Goal: Information Seeking & Learning: Check status

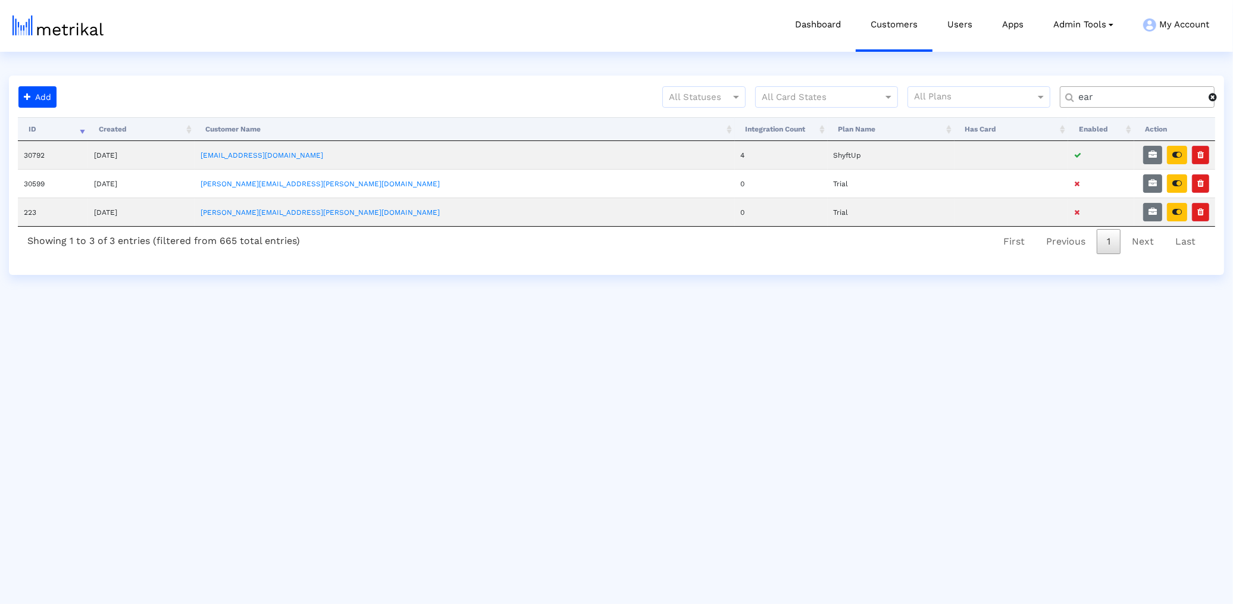
click at [1124, 100] on input "ear" at bounding box center [1139, 97] width 139 height 12
click at [1124, 100] on input "t" at bounding box center [1139, 97] width 139 height 12
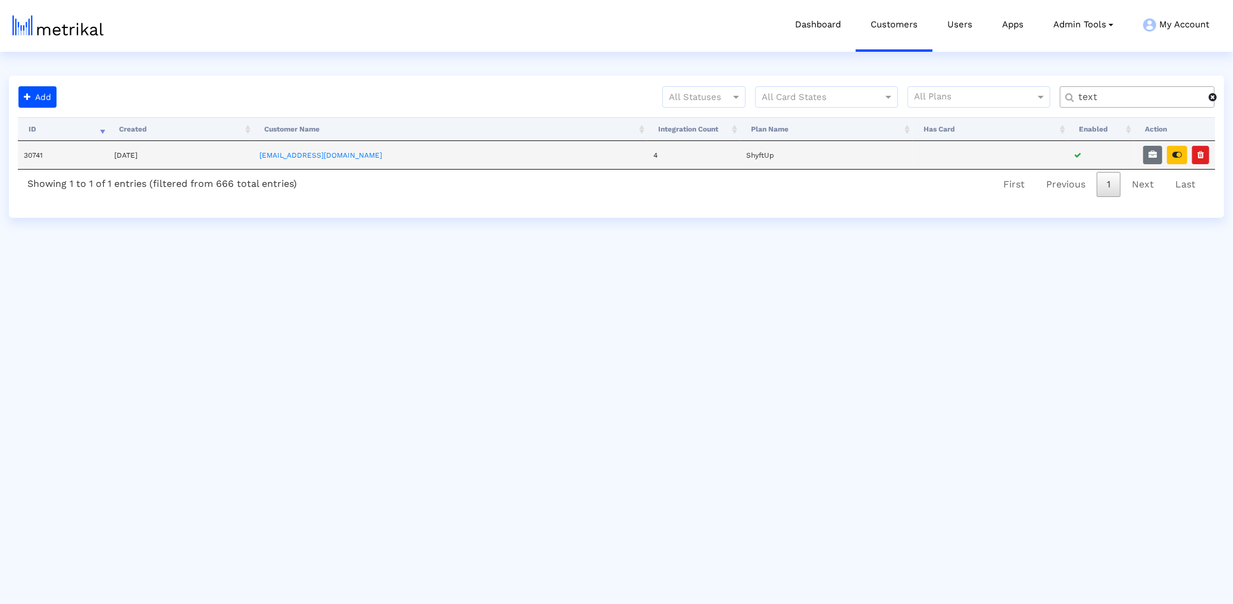
type input "text"
click at [36, 148] on td "30741" at bounding box center [63, 155] width 90 height 28
copy td "30741"
click at [1174, 146] on button "button" at bounding box center [1177, 155] width 20 height 18
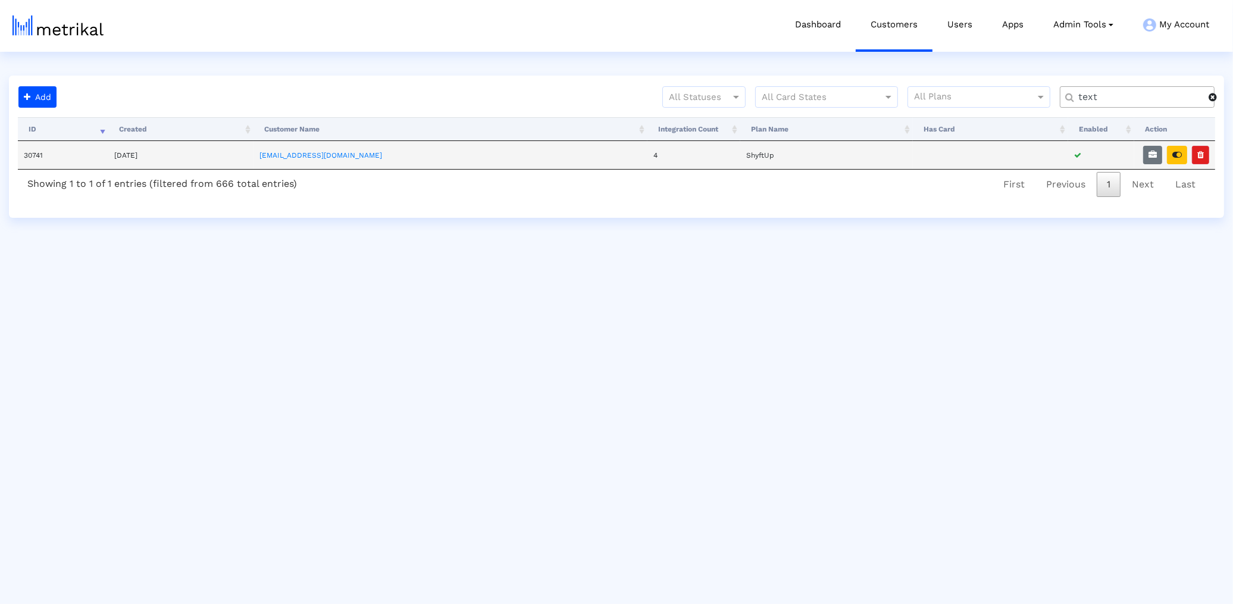
click at [306, 160] on td "[EMAIL_ADDRESS][DOMAIN_NAME]" at bounding box center [450, 155] width 394 height 28
click at [315, 153] on link "[EMAIL_ADDRESS][DOMAIN_NAME]" at bounding box center [320, 155] width 123 height 8
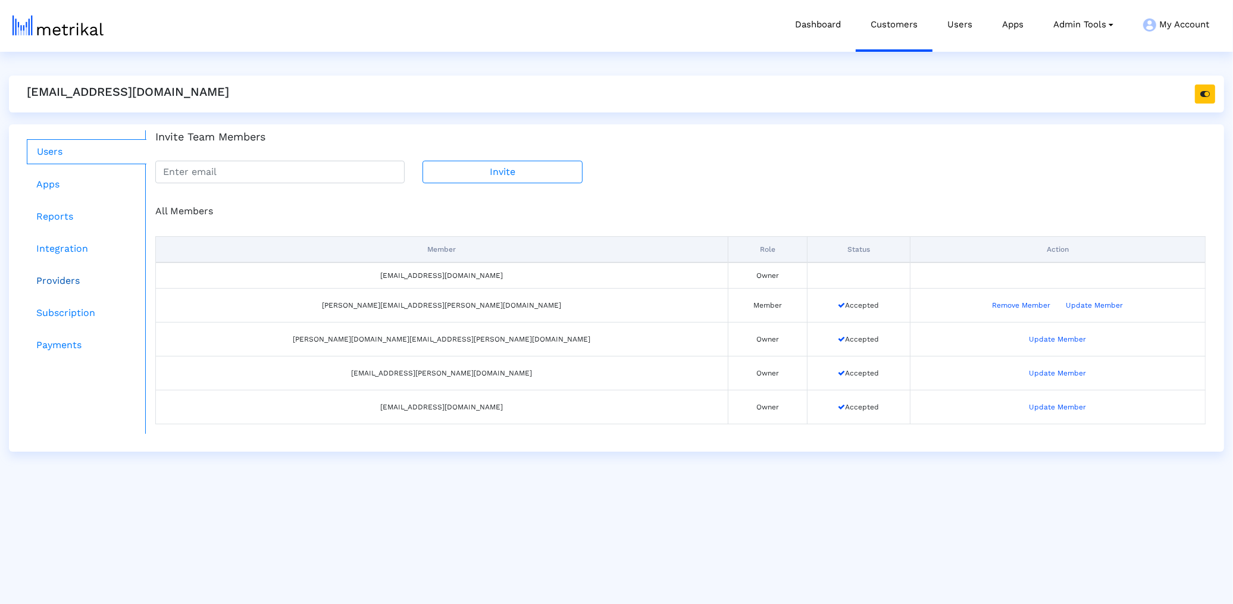
click at [67, 278] on link "Providers" at bounding box center [87, 281] width 120 height 24
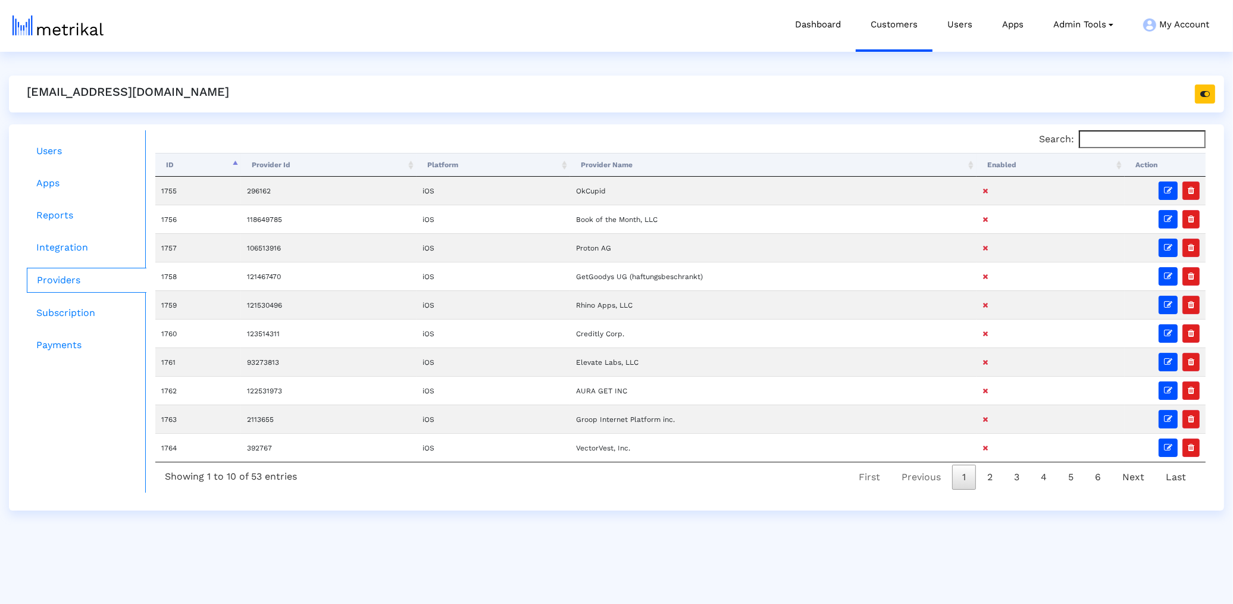
click at [996, 170] on th "Enabled" at bounding box center [1050, 165] width 148 height 24
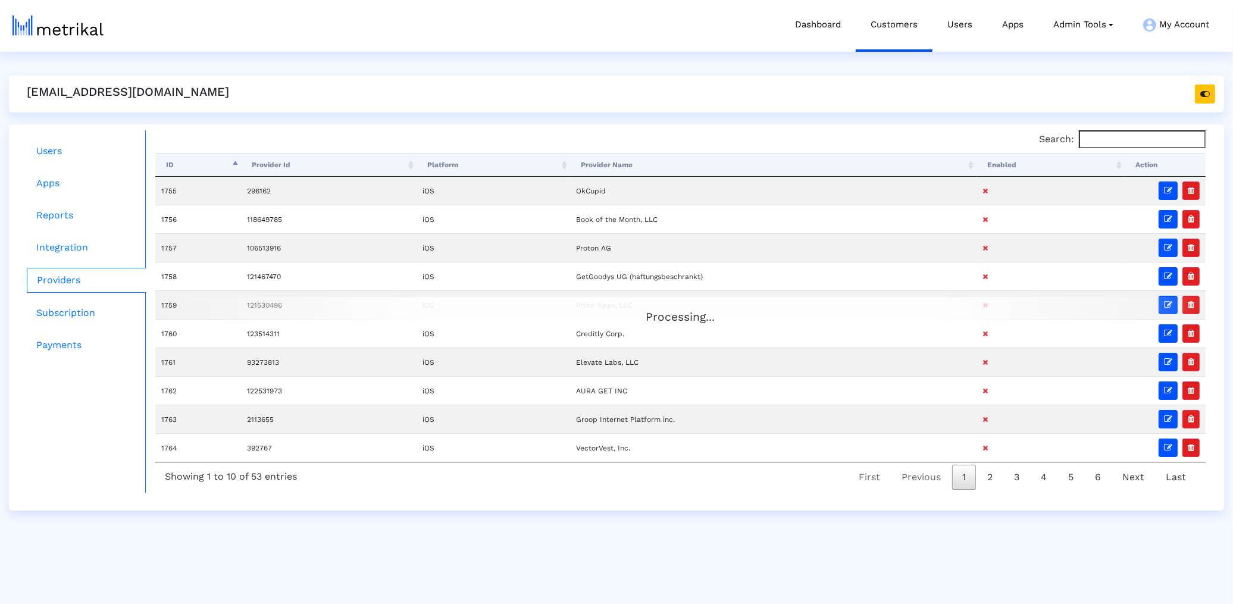
click at [999, 167] on th "Enabled" at bounding box center [1050, 165] width 148 height 24
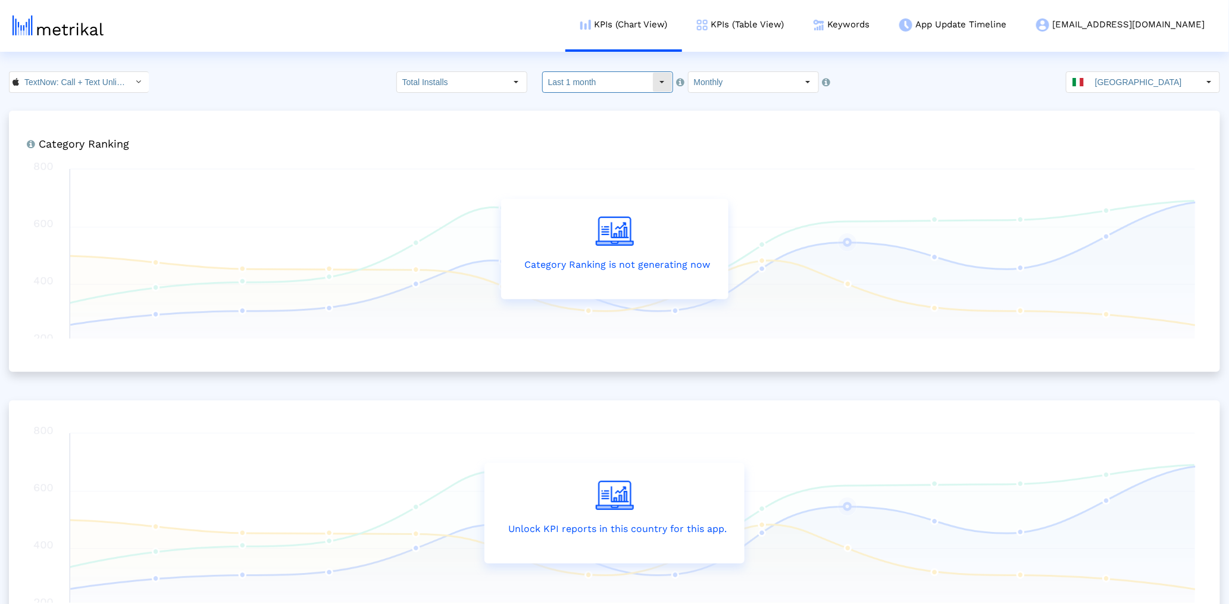
click at [653, 81] on div "Select" at bounding box center [662, 82] width 19 height 19
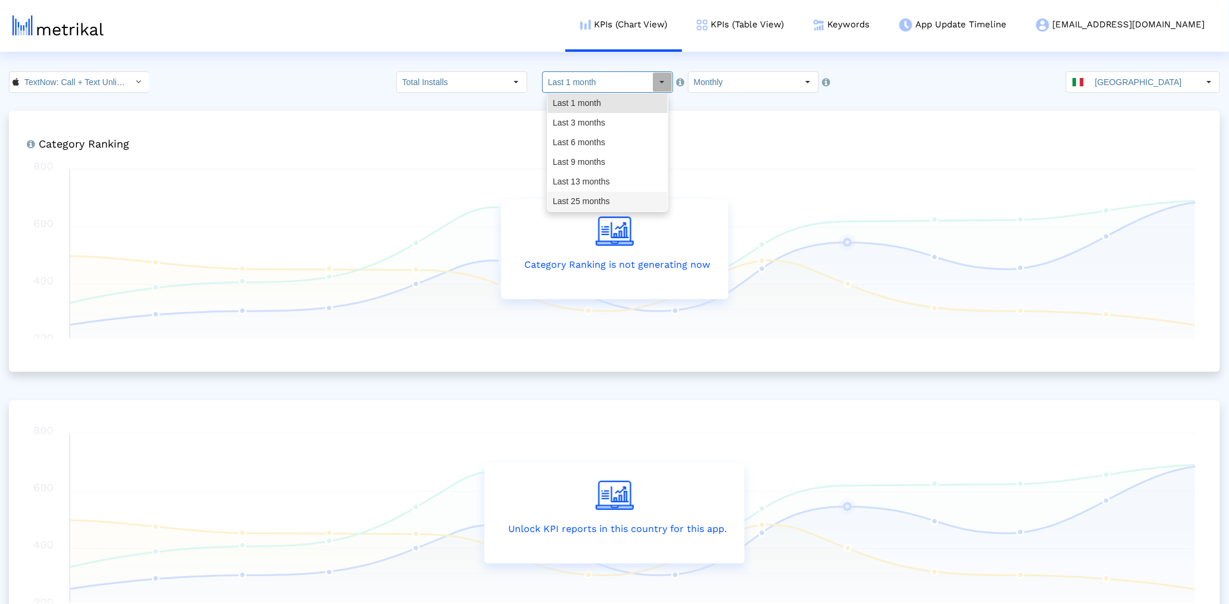
click at [609, 196] on div "Last 25 months" at bounding box center [607, 202] width 120 height 20
type input "Last 25 months"
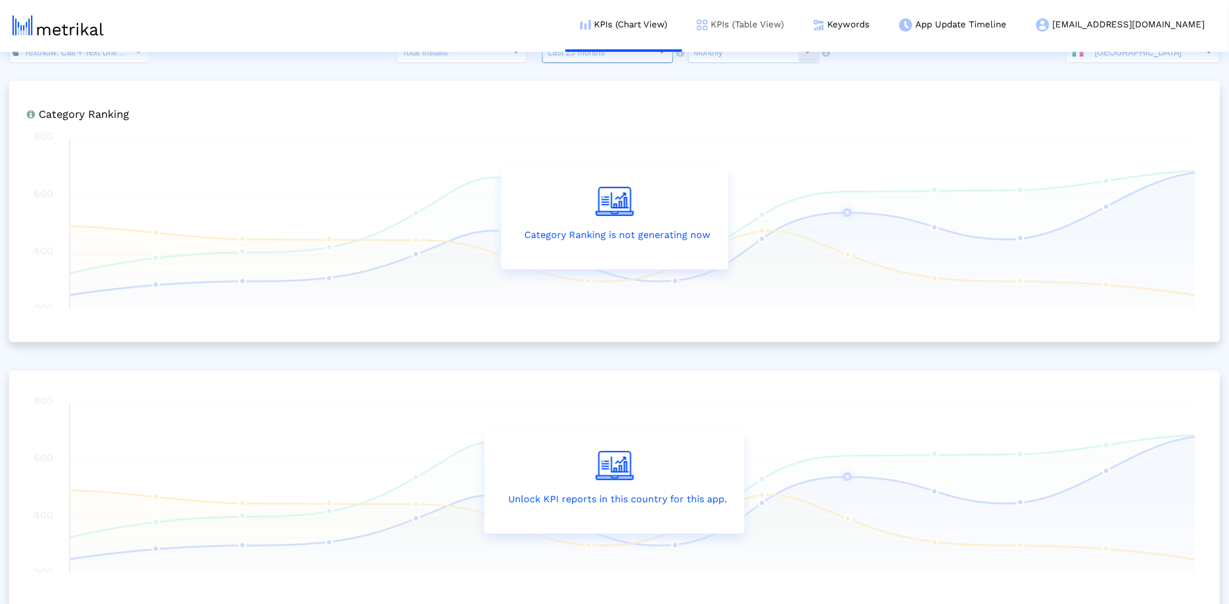
scroll to position [31, 0]
click at [798, 17] on link "KPIs (Table View)" at bounding box center [740, 24] width 117 height 49
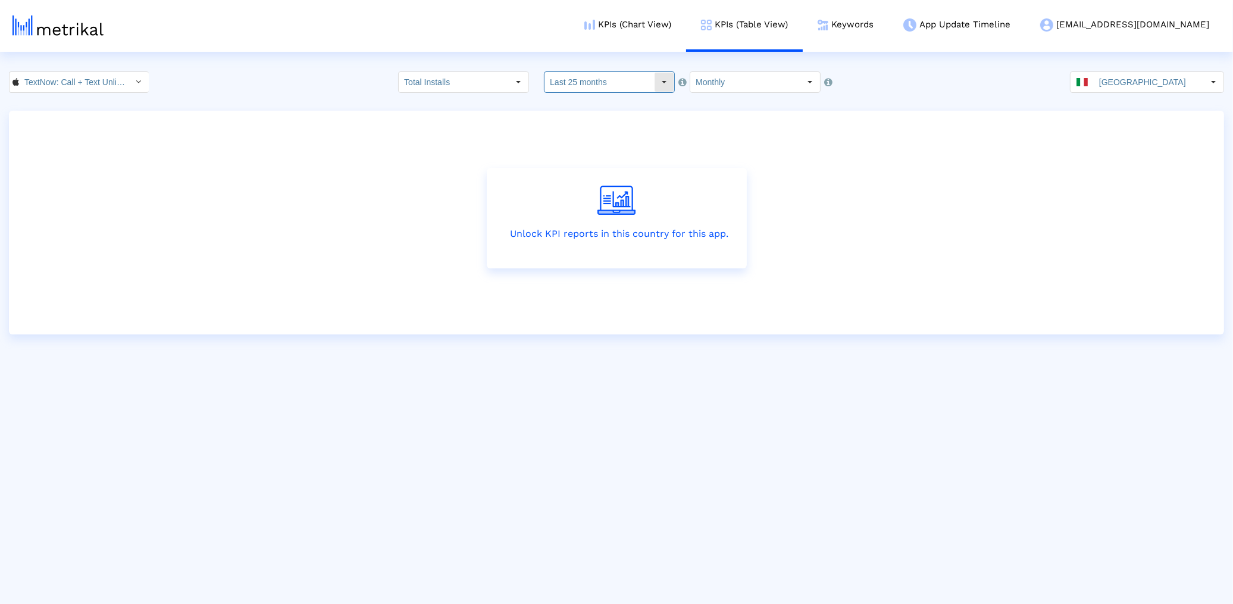
click at [578, 87] on input "Last 25 months" at bounding box center [598, 82] width 109 height 20
click at [578, 182] on div "Last 13 months" at bounding box center [609, 182] width 120 height 20
click at [649, 84] on input "Last 13 months" at bounding box center [598, 82] width 109 height 20
click at [606, 189] on div "Last 13 months" at bounding box center [609, 182] width 120 height 20
click at [1114, 87] on input "Italy" at bounding box center [1148, 82] width 109 height 20
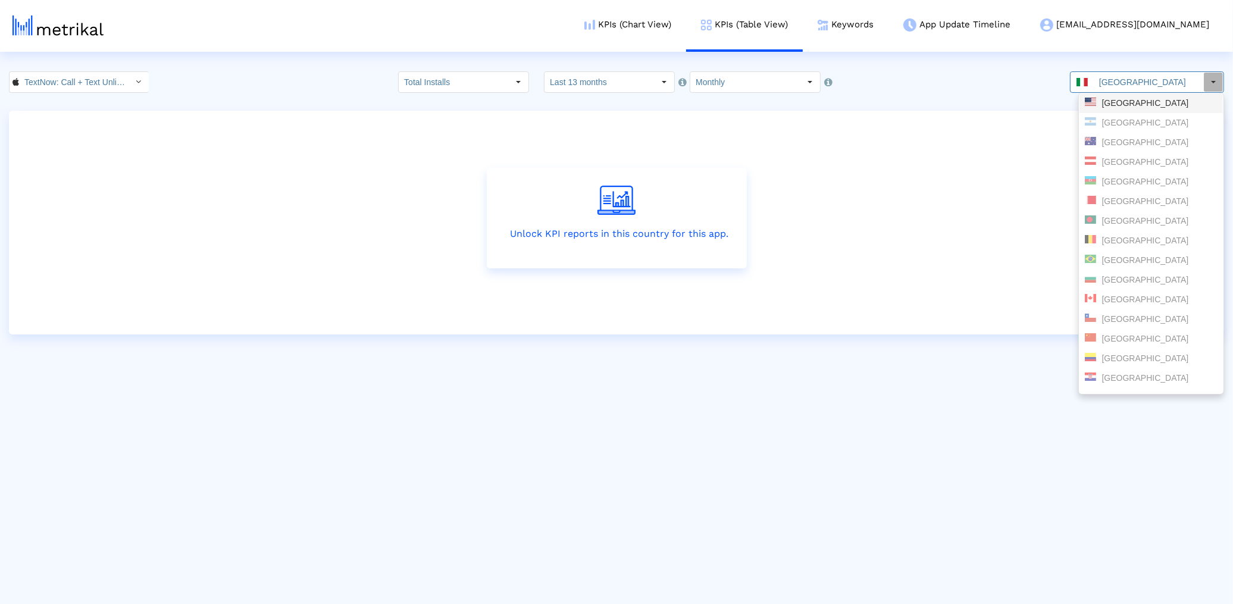
click at [1113, 104] on div "[GEOGRAPHIC_DATA]" at bounding box center [1151, 103] width 133 height 11
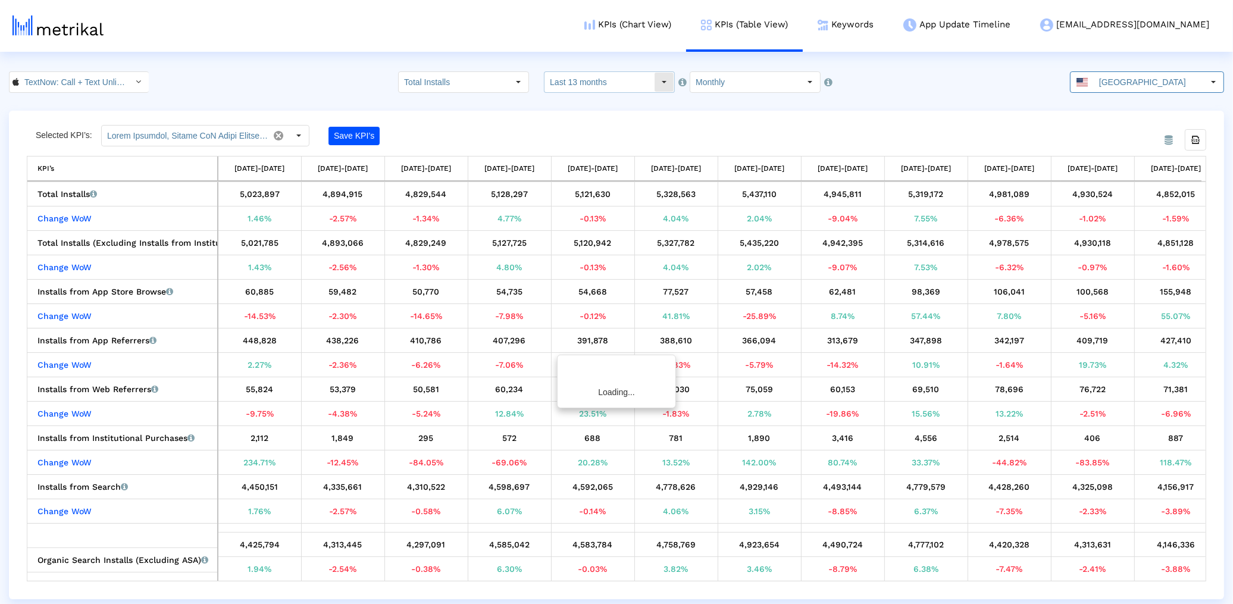
click at [600, 83] on input "Last 13 months" at bounding box center [598, 82] width 109 height 20
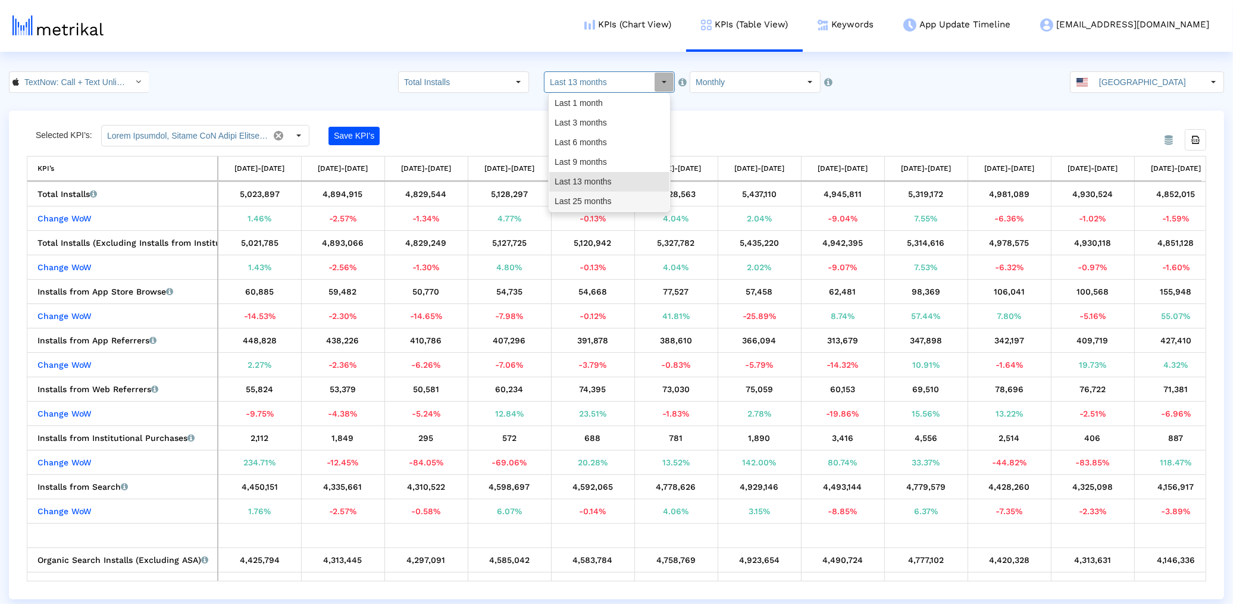
click at [604, 204] on div "Last 25 months" at bounding box center [609, 202] width 120 height 20
type input "Last 25 months"
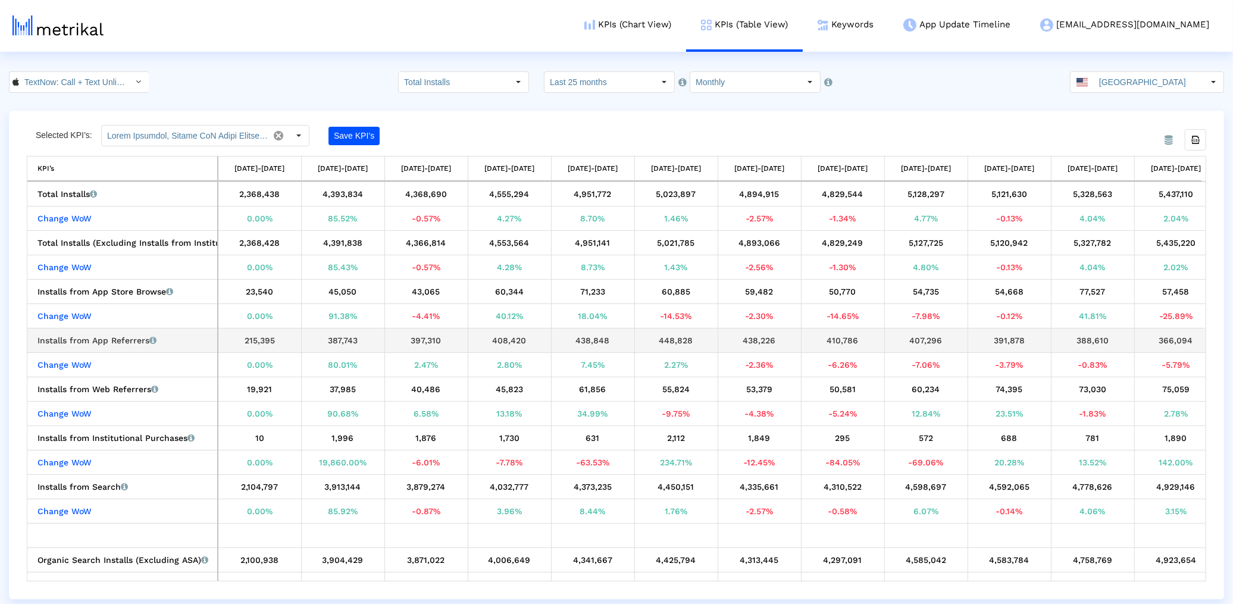
drag, startPoint x: 799, startPoint y: 343, endPoint x: 368, endPoint y: 334, distance: 431.4
drag, startPoint x: 362, startPoint y: 334, endPoint x: 175, endPoint y: 340, distance: 187.5
click at [62, 75] on input "TextNow: Call + Text Unlimited < 314716233 >" at bounding box center [72, 82] width 107 height 20
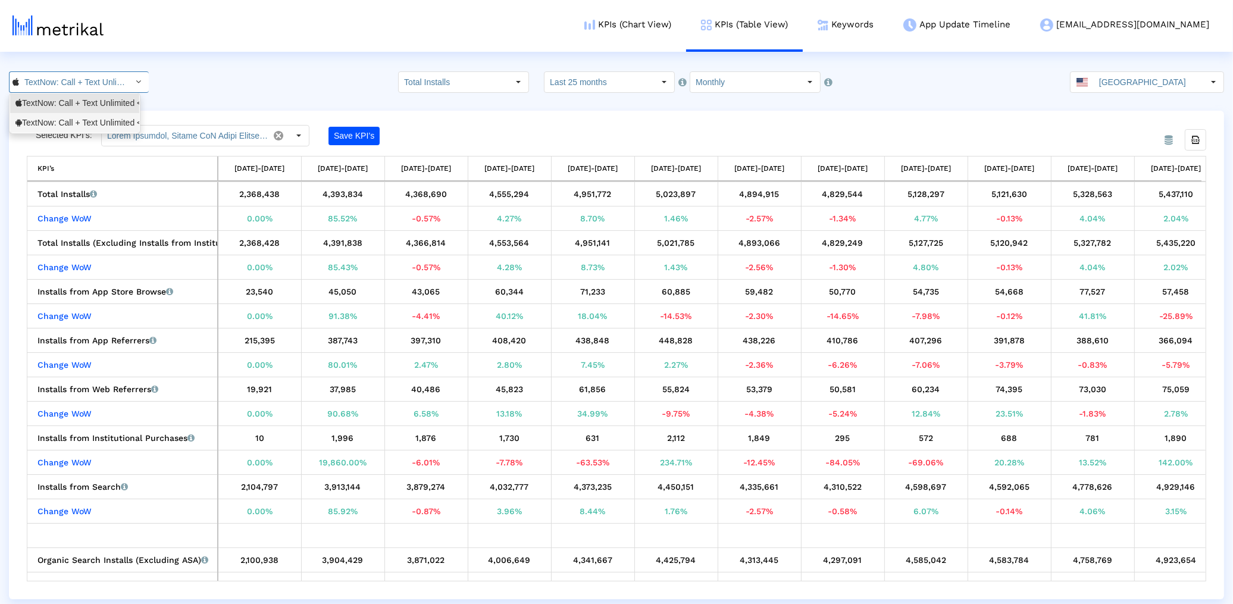
click at [60, 129] on div "TextNow: Call + Text Unlimited <com.enflick.android.TextNow>" at bounding box center [74, 123] width 129 height 20
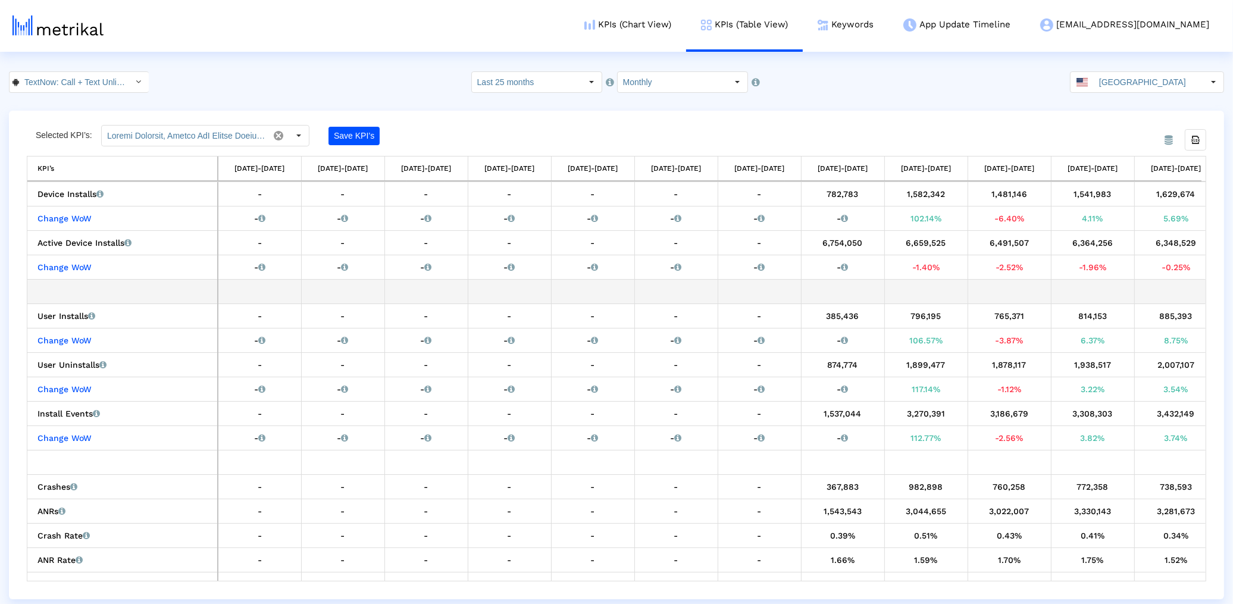
drag, startPoint x: 473, startPoint y: 289, endPoint x: 491, endPoint y: 290, distance: 18.5
drag, startPoint x: 493, startPoint y: 289, endPoint x: 536, endPoint y: 293, distance: 43.0
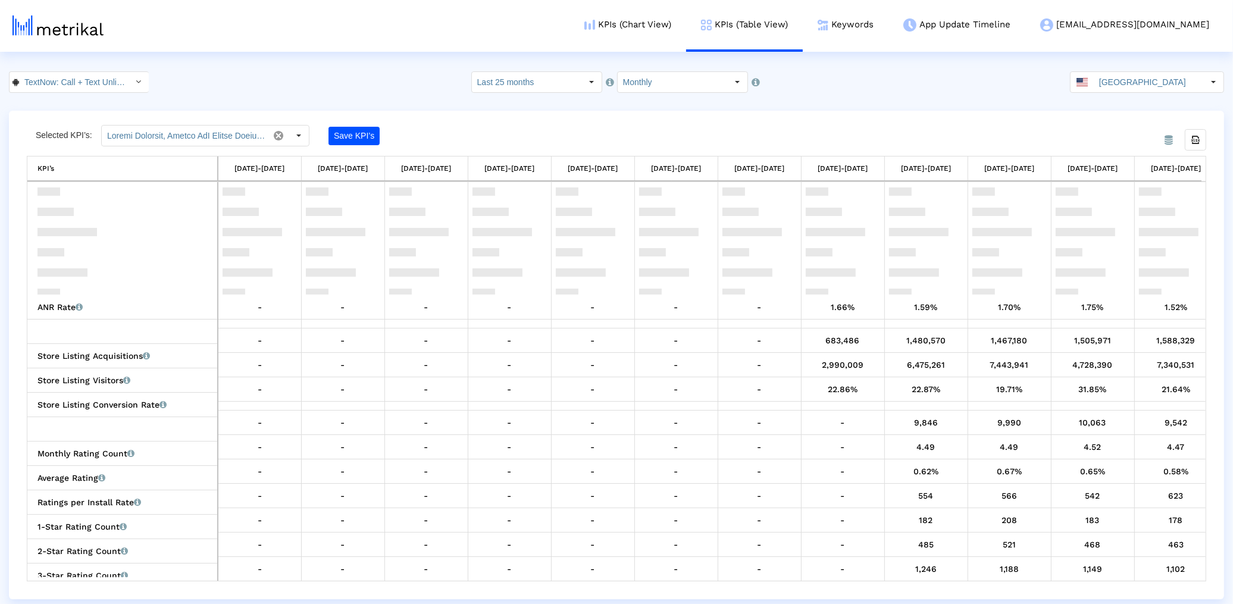
scroll to position [0, 0]
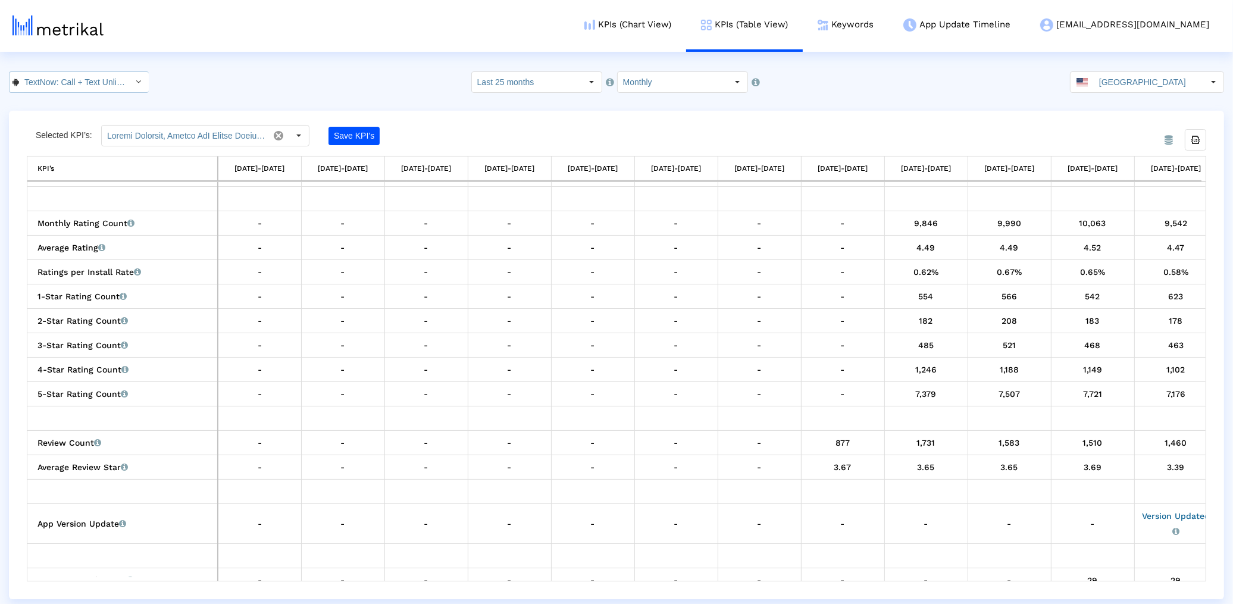
click at [79, 76] on input "TextNow: Call + Text Unlimited < com.enflick.android.TextNow >" at bounding box center [72, 82] width 107 height 20
click at [72, 93] on div "Pull down to refresh... Release to refresh... Refreshing... TextNow: Call + Tex…" at bounding box center [75, 113] width 130 height 40
click at [72, 95] on div "TextNow: Call + Text Unlimited <314716233>" at bounding box center [74, 103] width 129 height 20
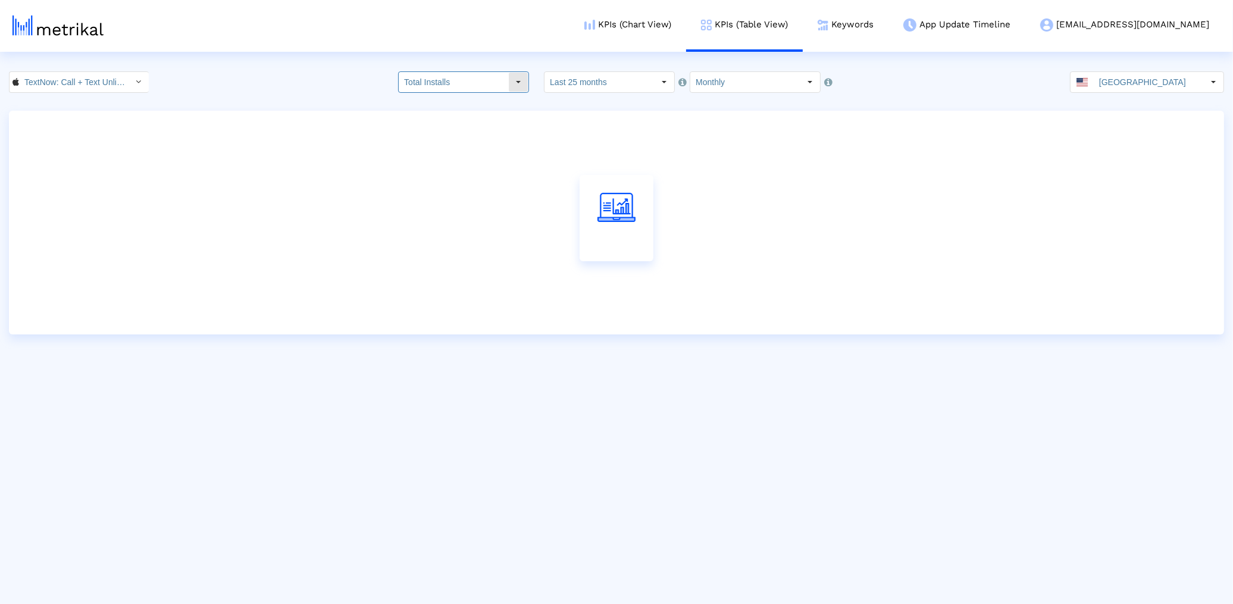
click at [513, 83] on div "Select" at bounding box center [518, 82] width 19 height 19
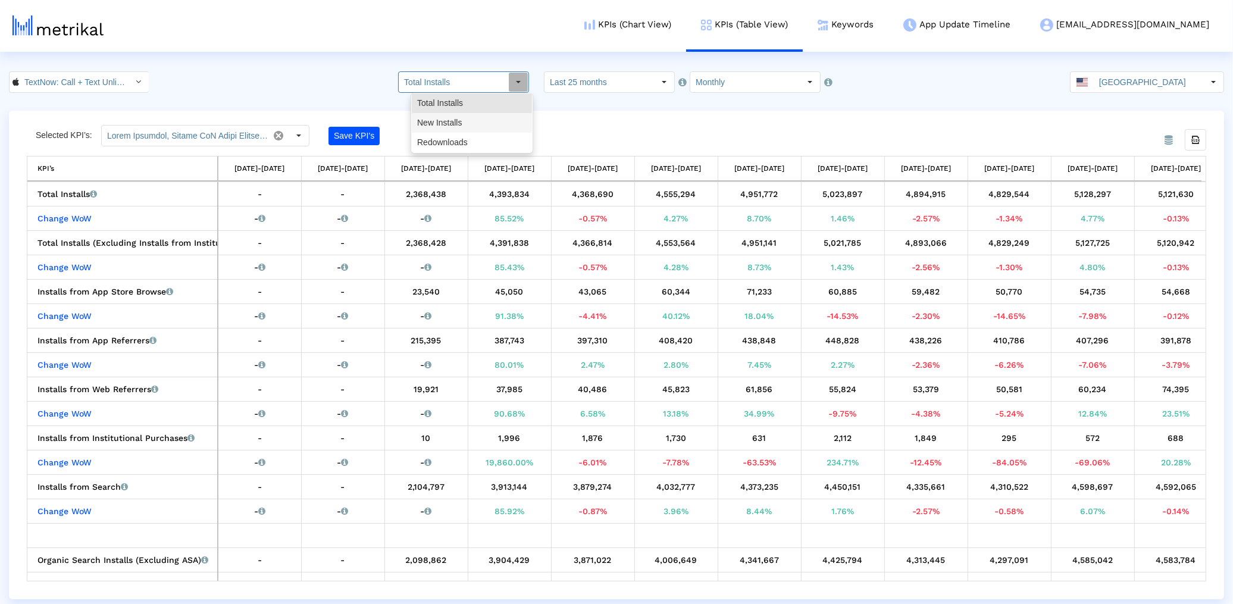
click at [458, 118] on div "New Installs" at bounding box center [472, 123] width 120 height 20
type input "New Installs"
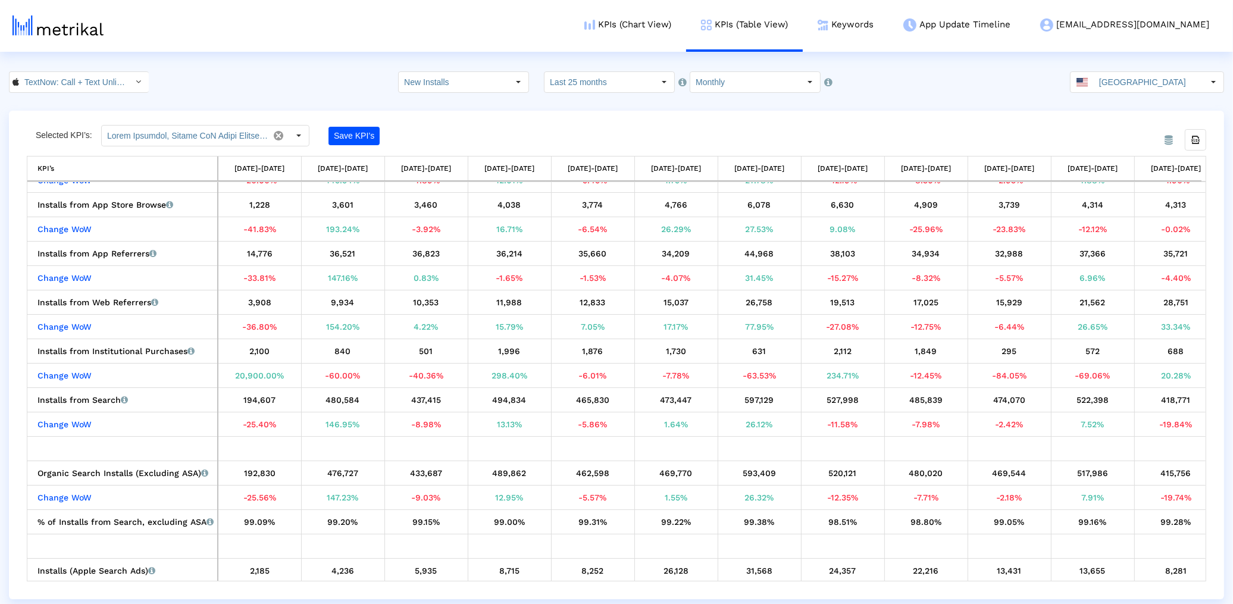
drag, startPoint x: 234, startPoint y: 167, endPoint x: 285, endPoint y: 166, distance: 50.6
click at [284, 166] on div "[DATE]-[DATE]" at bounding box center [259, 168] width 50 height 15
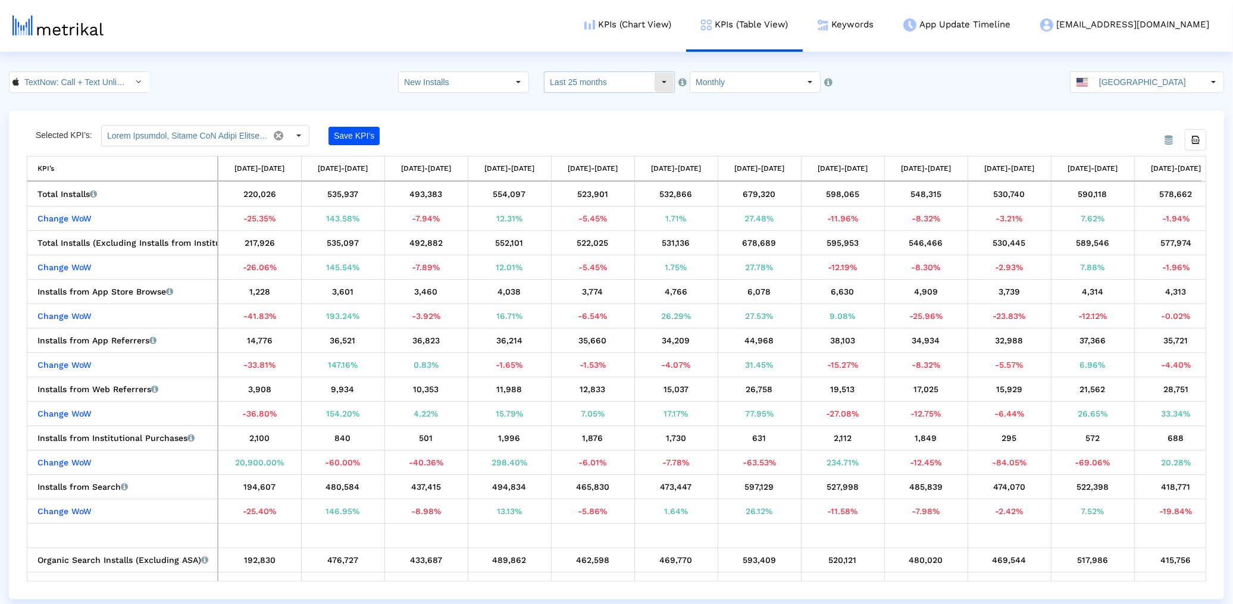
click at [487, 73] on input "New Installs" at bounding box center [453, 82] width 109 height 20
click at [109, 96] on crea-index "TextNow: Call + Text Unlimited < 314716233 > Pull down to refresh... Release to…" at bounding box center [616, 335] width 1233 height 528
click at [105, 90] on input "TextNow: Call + Text Unlimited < 314716233 >" at bounding box center [72, 82] width 107 height 20
drag, startPoint x: 95, startPoint y: 103, endPoint x: 95, endPoint y: 115, distance: 11.9
click at [95, 115] on div "TextNow: Call + Text Unlimited <314716233> TextNow: Call + Text Unlimited <com.…" at bounding box center [74, 112] width 129 height 39
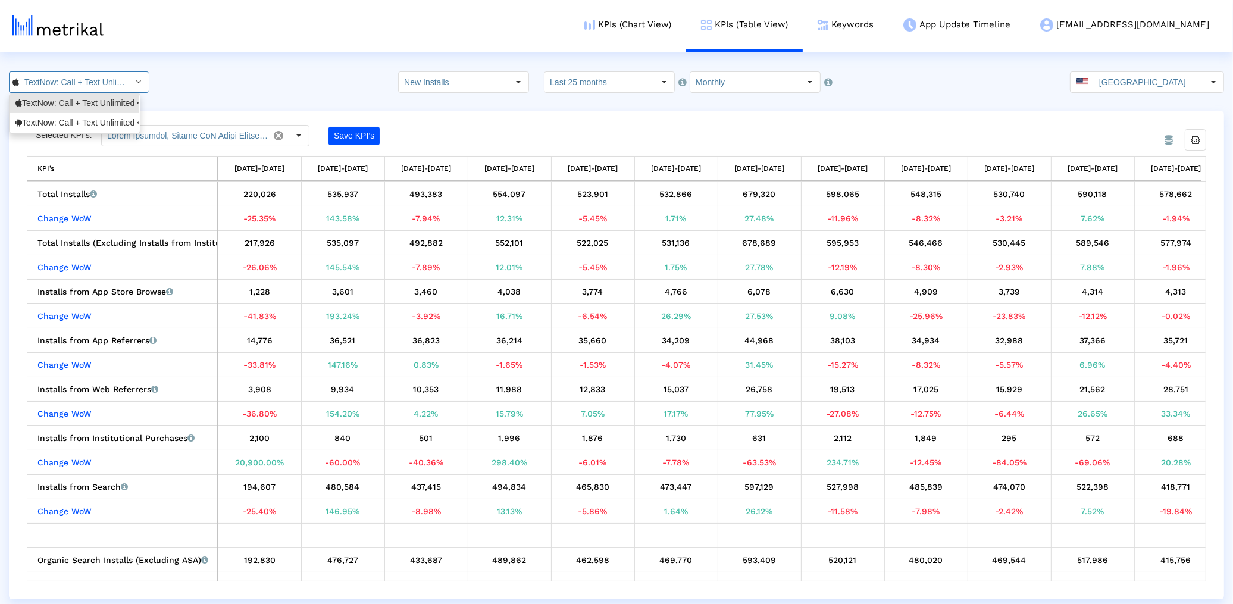
click at [94, 117] on div "TextNow: Call + Text Unlimited <com.enflick.android.TextNow>" at bounding box center [74, 122] width 118 height 11
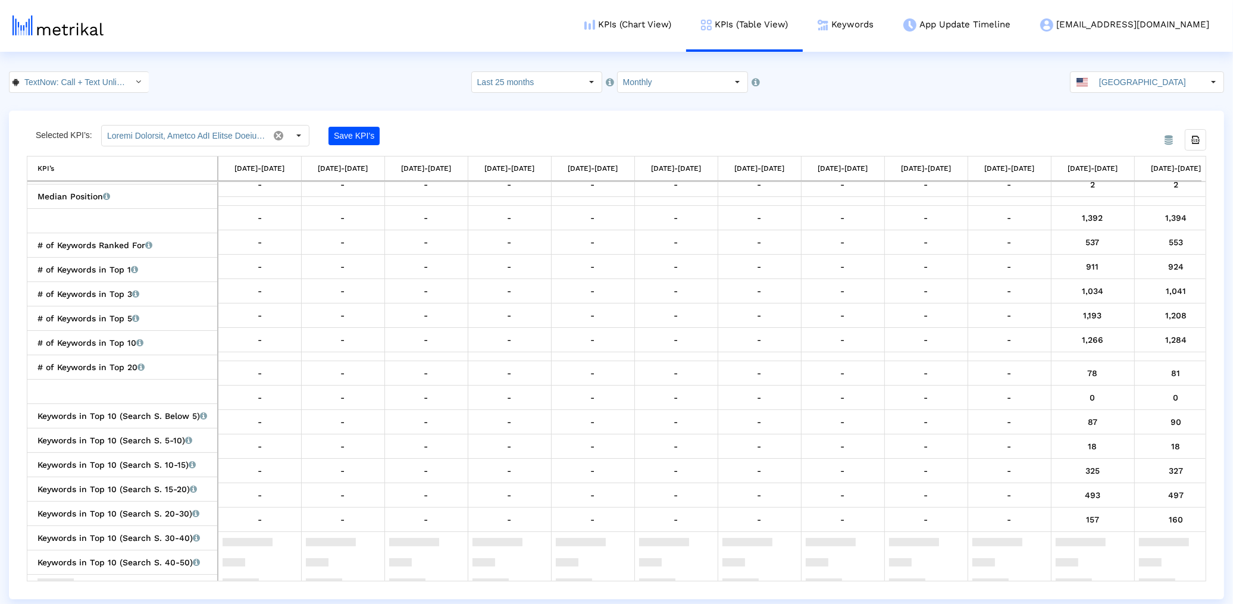
scroll to position [574, 0]
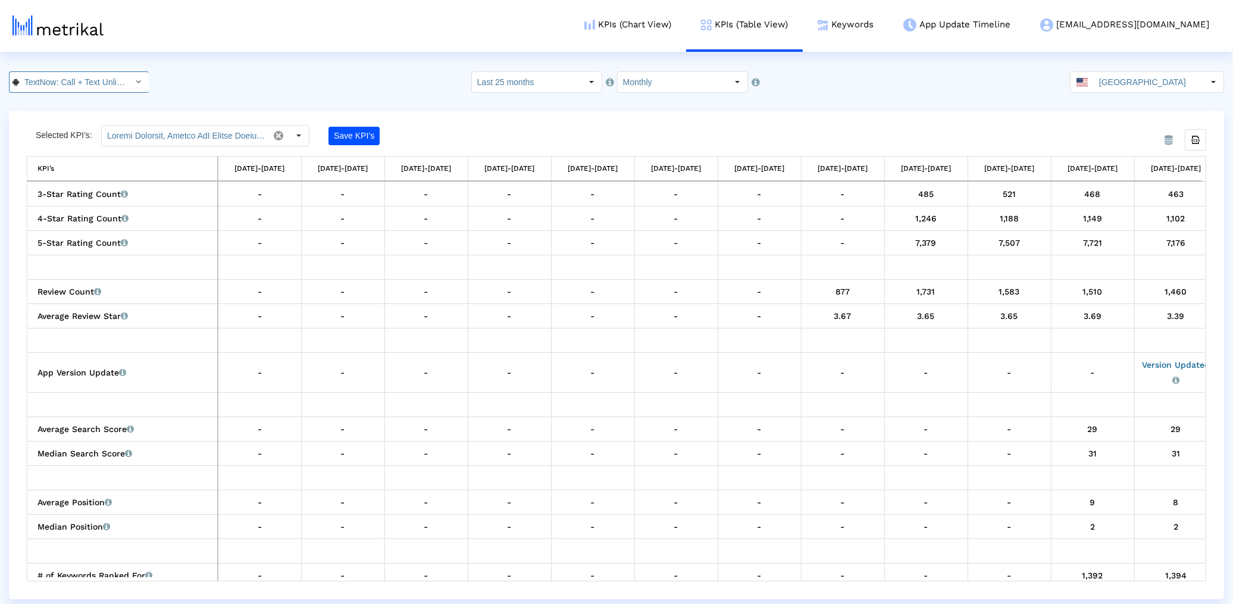
click at [86, 88] on input "TextNow: Call + Text Unlimited < com.enflick.android.TextNow >" at bounding box center [72, 82] width 107 height 20
click at [77, 107] on div "TextNow: Call + Text Unlimited <314716233>" at bounding box center [74, 103] width 118 height 11
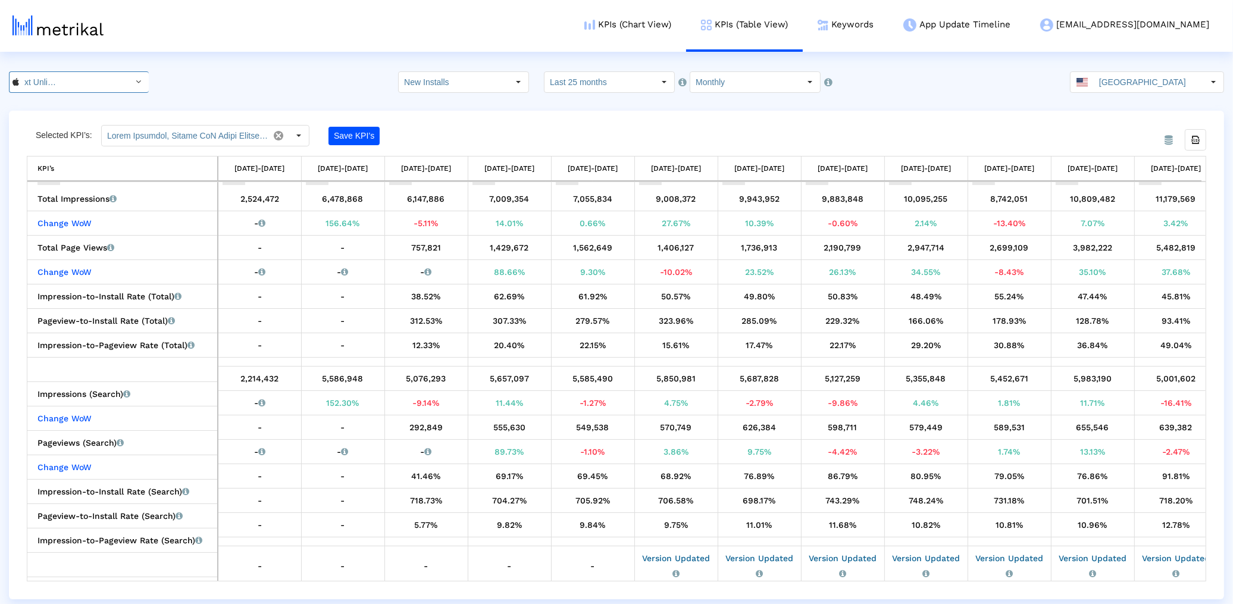
scroll to position [0, 0]
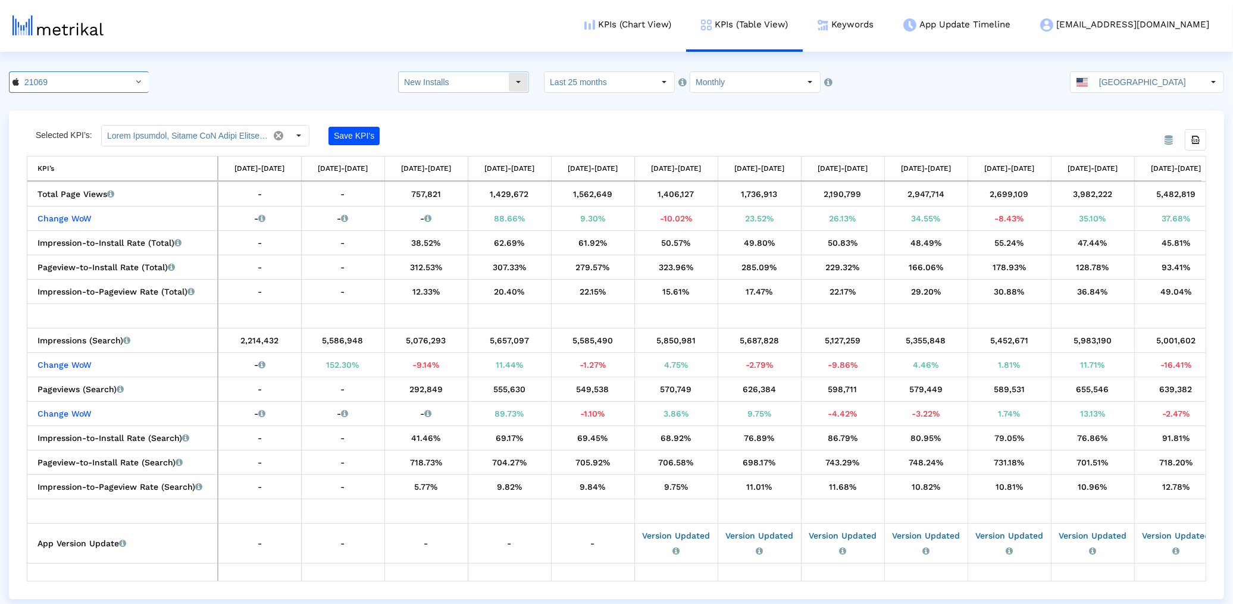
click at [436, 88] on input "New Installs" at bounding box center [453, 82] width 109 height 20
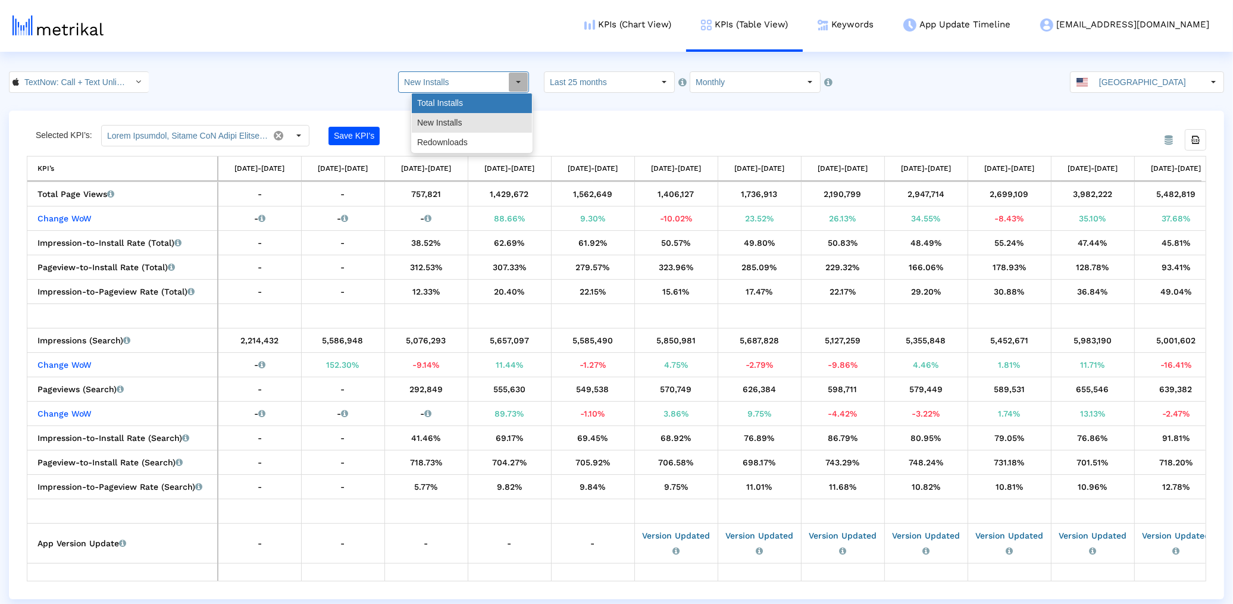
click at [436, 104] on div "Total Installs" at bounding box center [472, 103] width 120 height 20
type input "Total Installs"
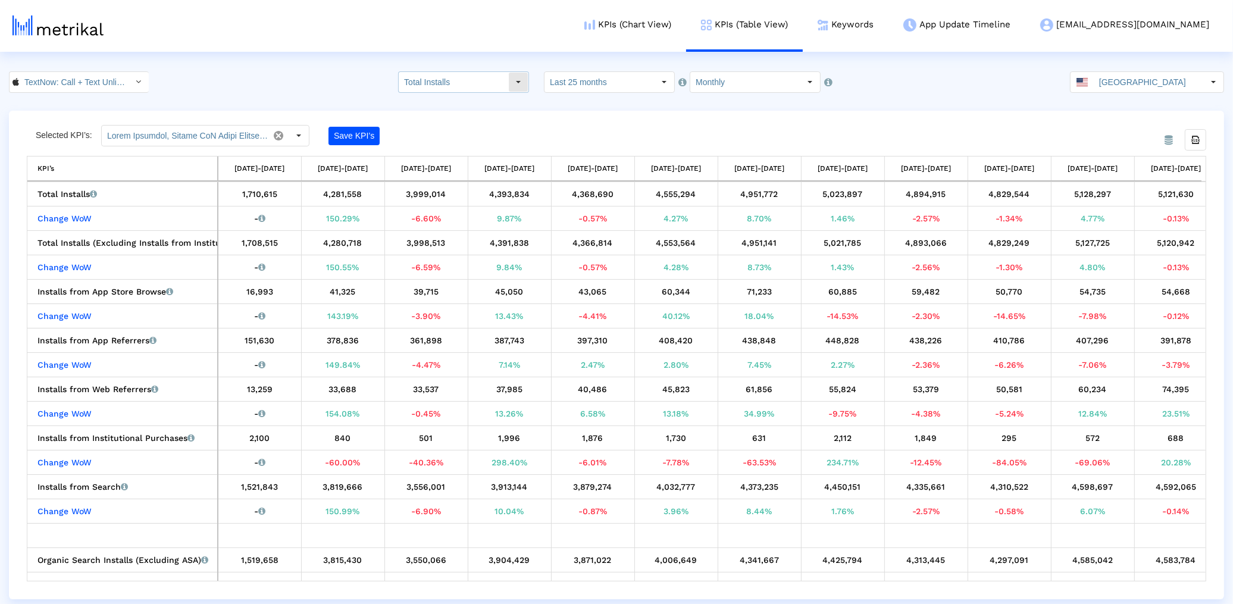
click at [444, 89] on input "Total Installs" at bounding box center [453, 82] width 109 height 20
click at [448, 122] on div "New Installs" at bounding box center [472, 123] width 120 height 20
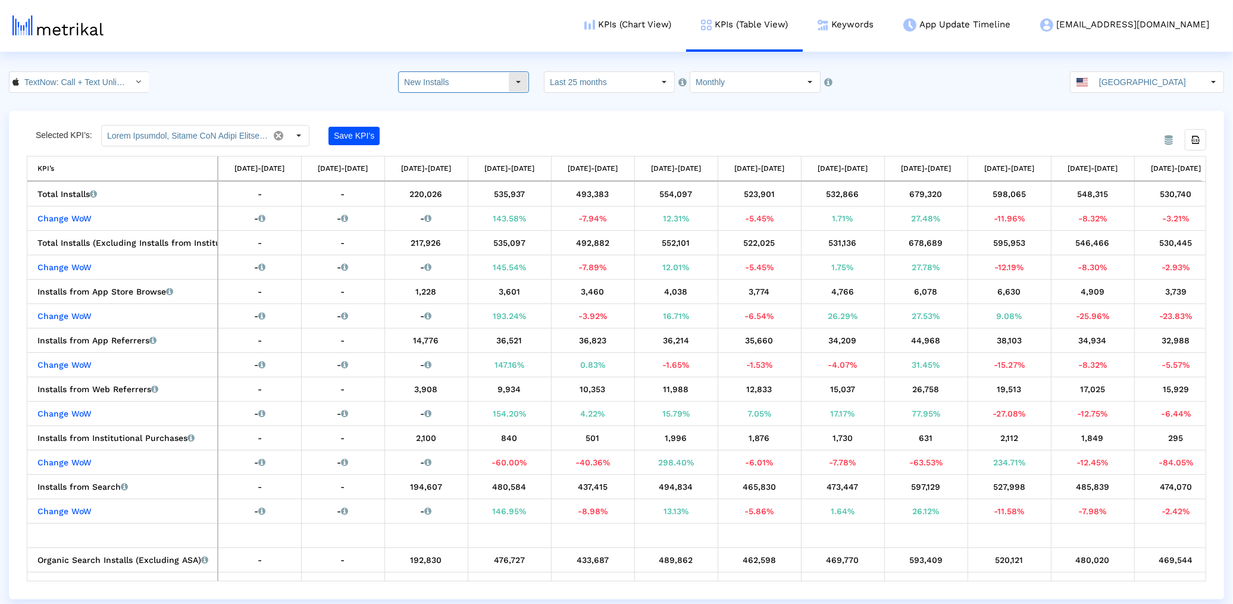
click at [464, 86] on input "New Installs" at bounding box center [453, 82] width 109 height 20
click at [462, 98] on div "Total Installs" at bounding box center [472, 103] width 120 height 20
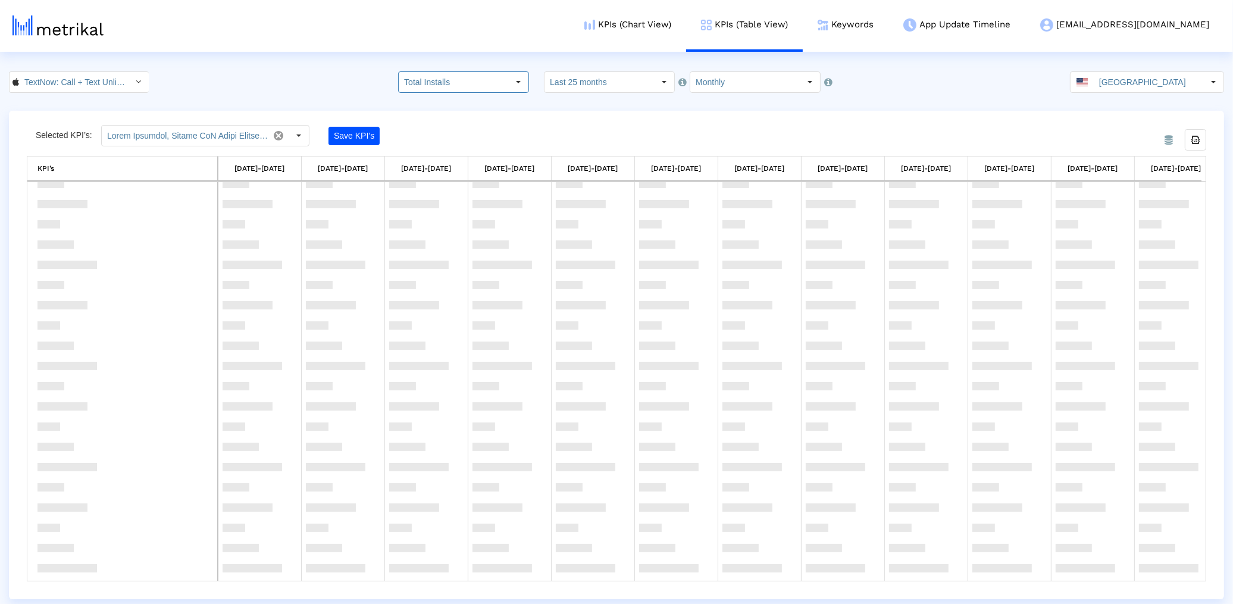
scroll to position [645, 0]
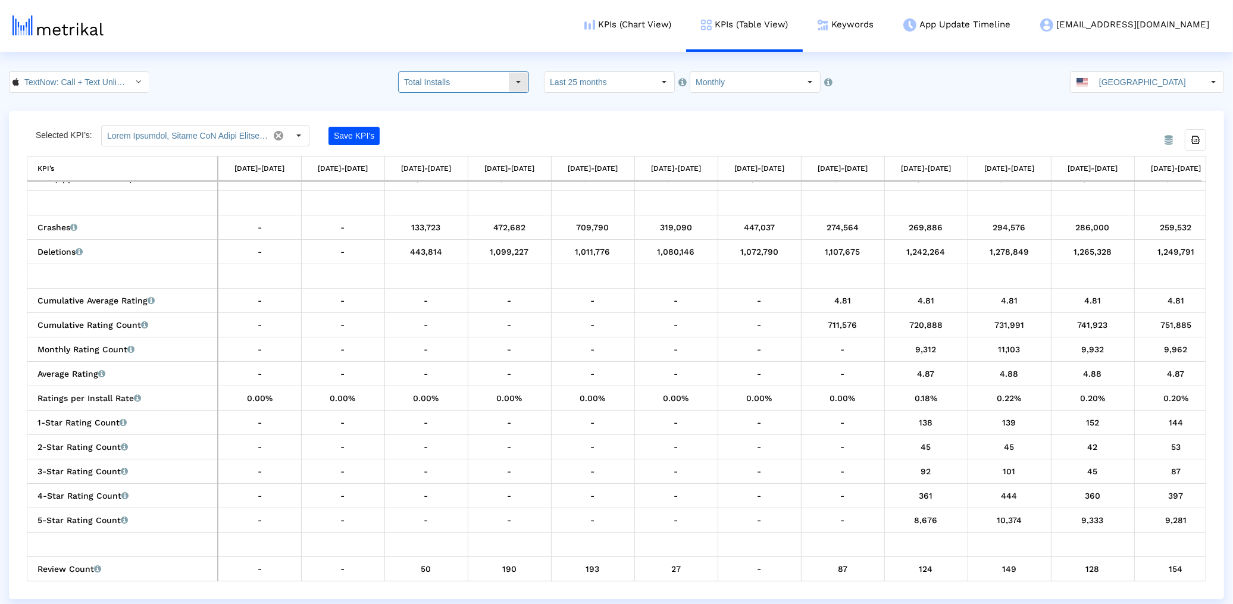
click at [478, 82] on input "Total Installs" at bounding box center [453, 82] width 109 height 20
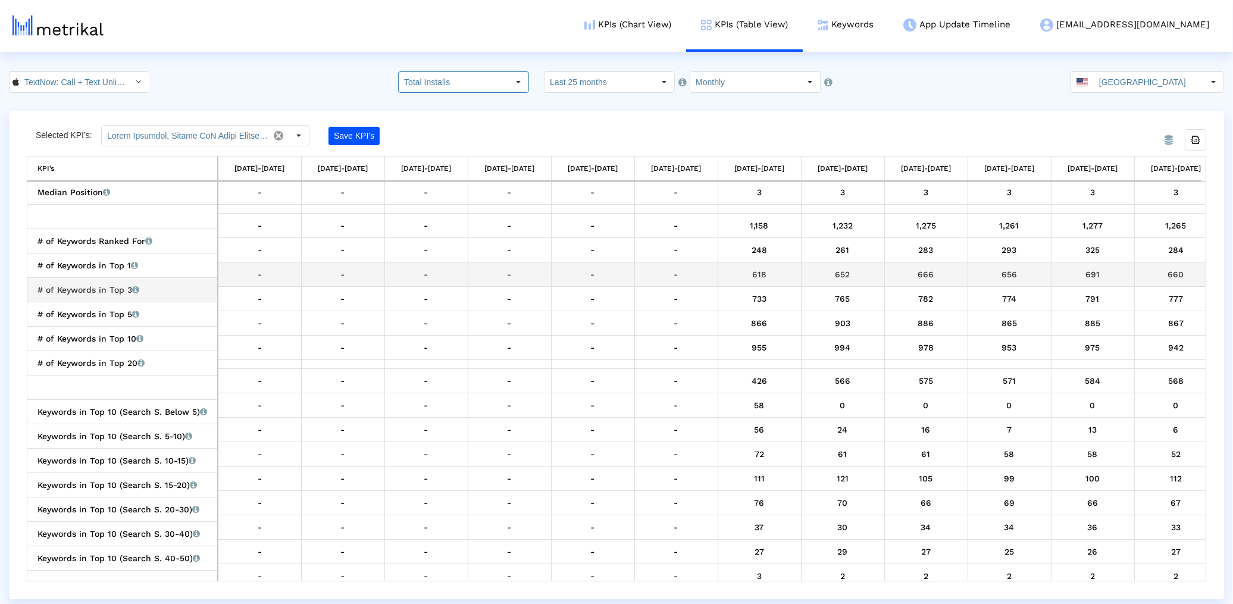
scroll to position [1537, 0]
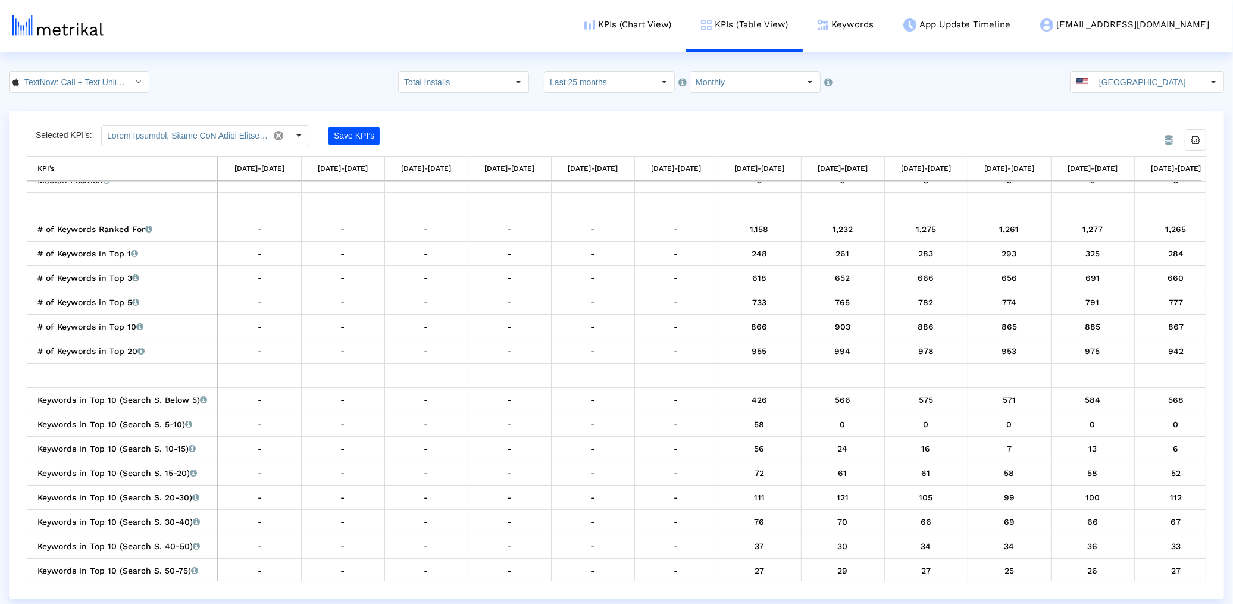
click at [449, 74] on input "Total Installs" at bounding box center [453, 82] width 109 height 20
click at [448, 136] on div "Redownloads" at bounding box center [472, 143] width 120 height 20
type input "Redownloads"
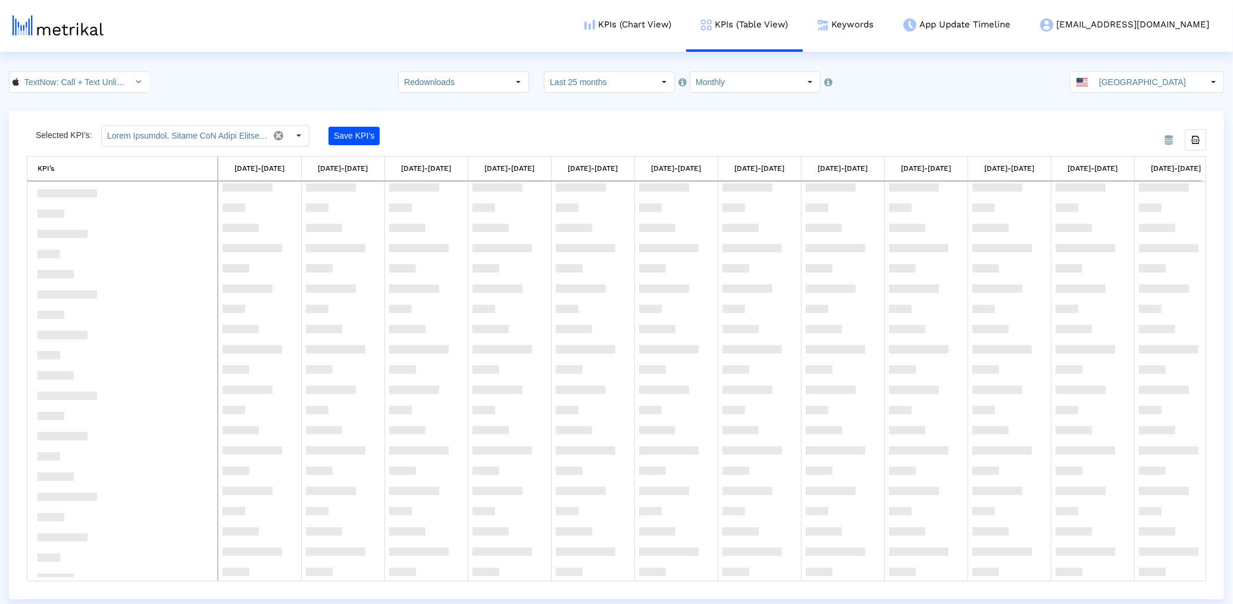
scroll to position [510, 0]
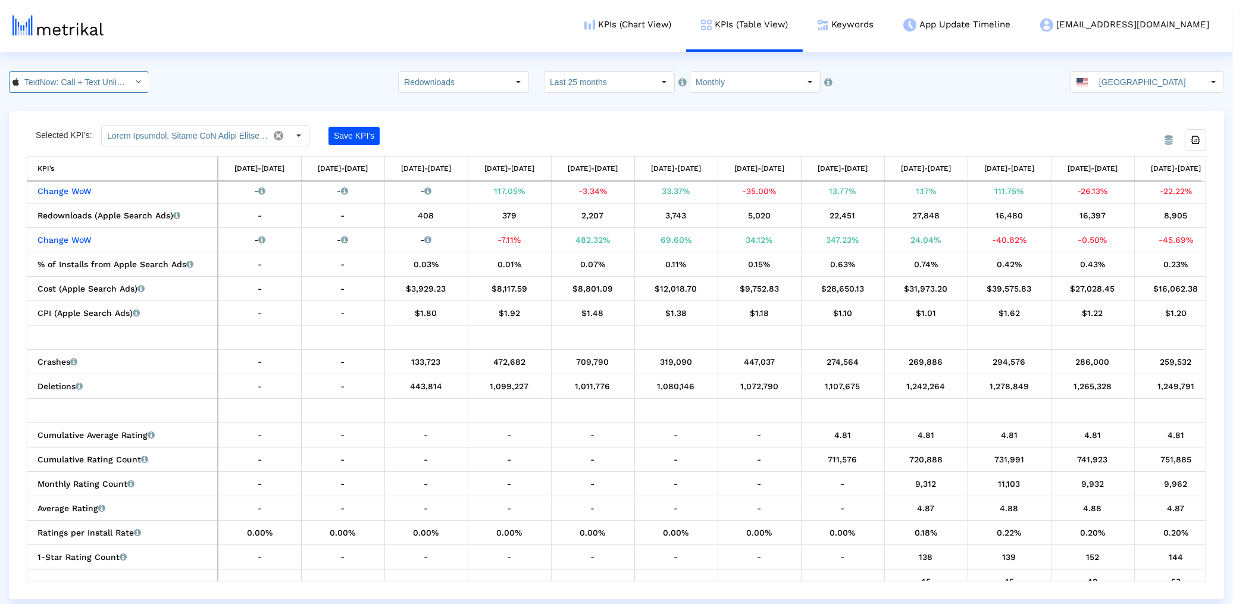
click at [116, 88] on input "TextNow: Call + Text Unlimited < 314716233 >" at bounding box center [72, 82] width 107 height 20
click at [90, 129] on div "TextNow: Call + Text Unlimited <com.enflick.android.TextNow>" at bounding box center [74, 123] width 129 height 20
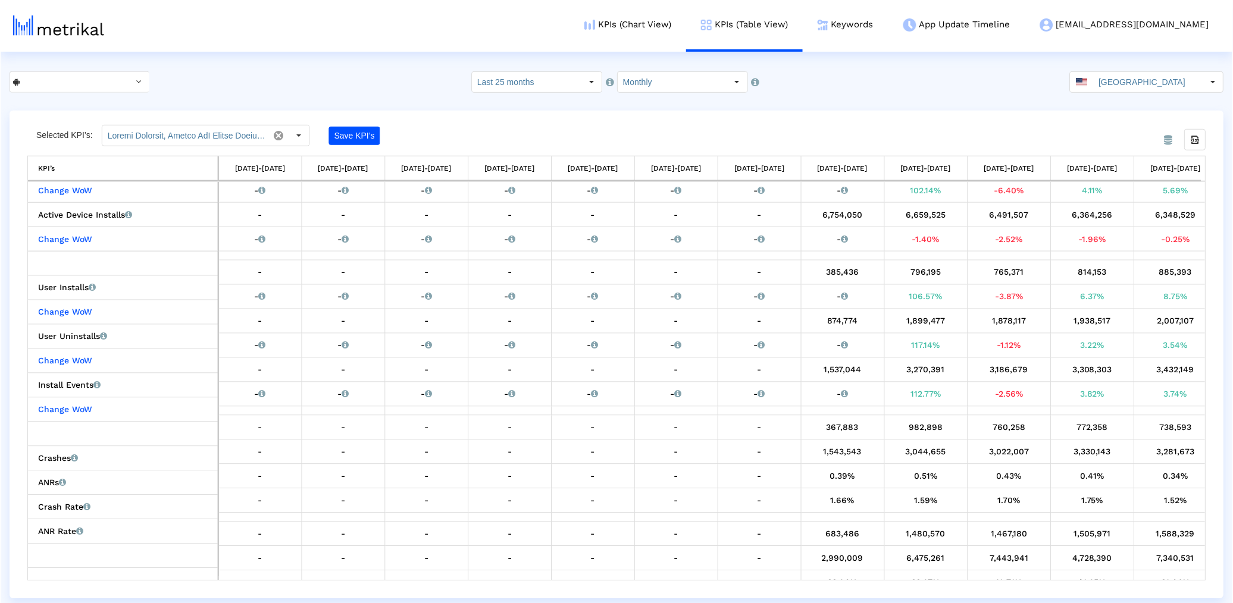
scroll to position [0, 0]
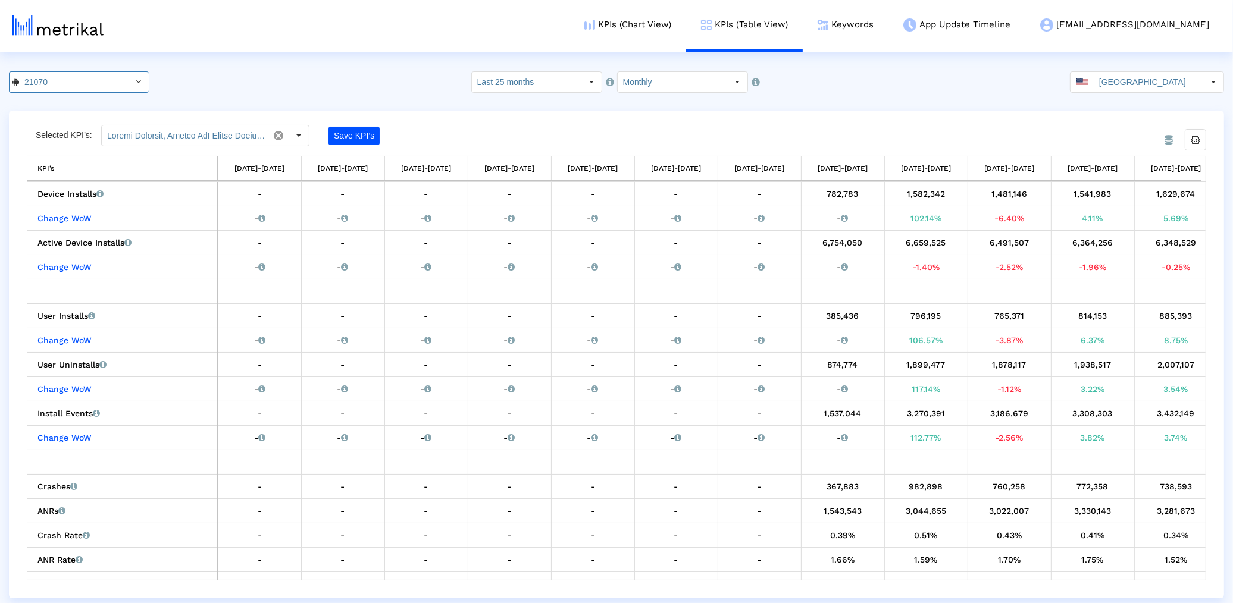
click at [681, 95] on crea-index "21070 Pull down to refresh... Release to refresh... Refreshing... TextNow: Call…" at bounding box center [616, 334] width 1233 height 527
click at [676, 82] on input "Monthly" at bounding box center [672, 82] width 109 height 20
click at [668, 93] on div "Weekly" at bounding box center [678, 103] width 120 height 20
type input "Weekly"
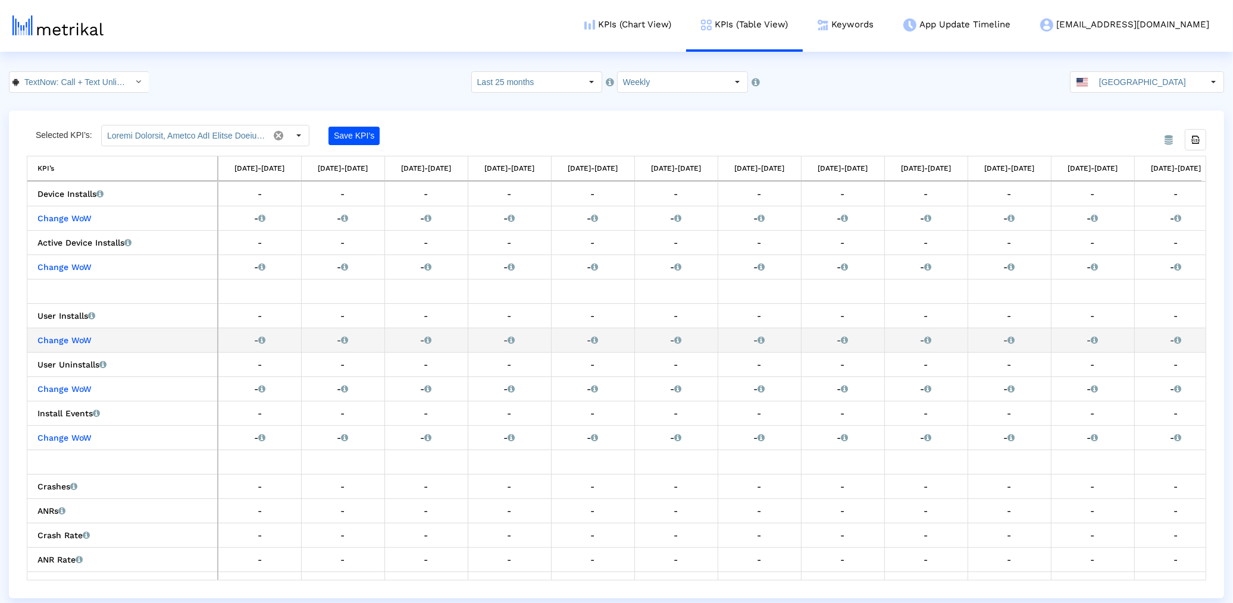
drag, startPoint x: 936, startPoint y: 335, endPoint x: 956, endPoint y: 333, distance: 19.8
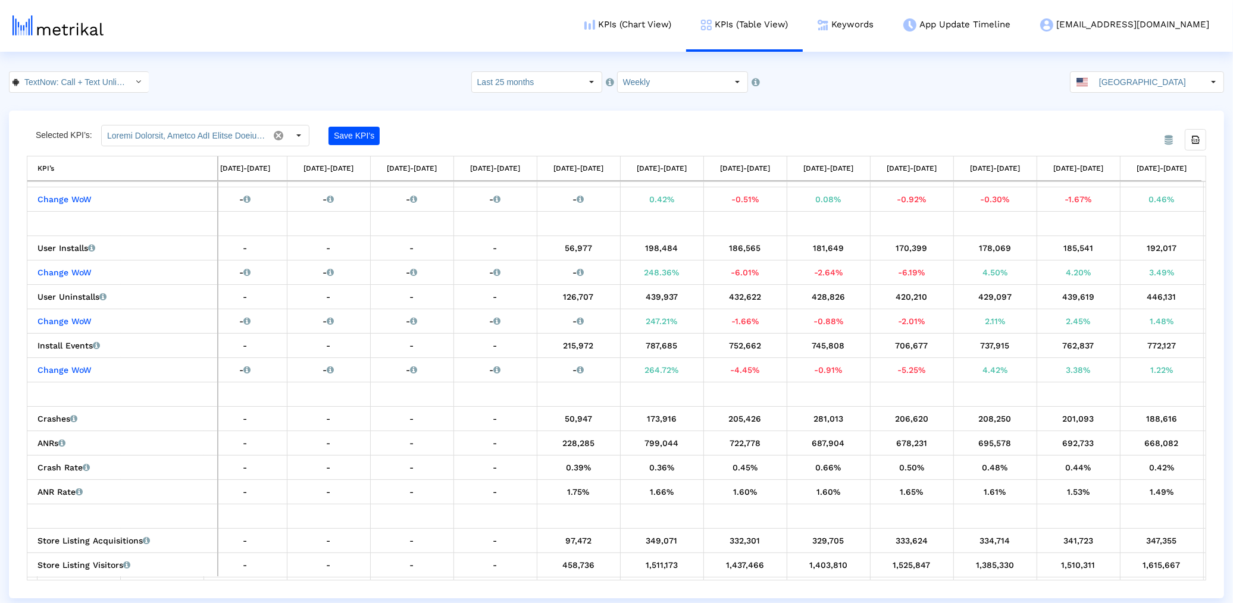
scroll to position [0, 1376]
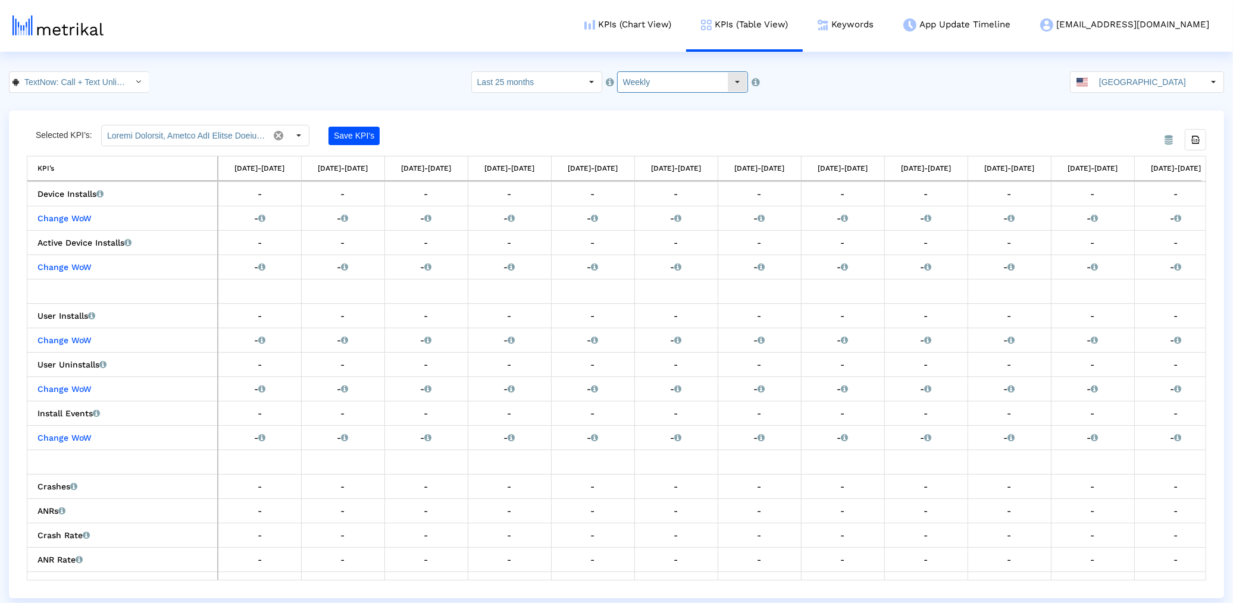
click at [710, 84] on input "Weekly" at bounding box center [672, 82] width 109 height 20
click at [667, 121] on div "Monthly" at bounding box center [678, 123] width 120 height 20
type input "Monthly"
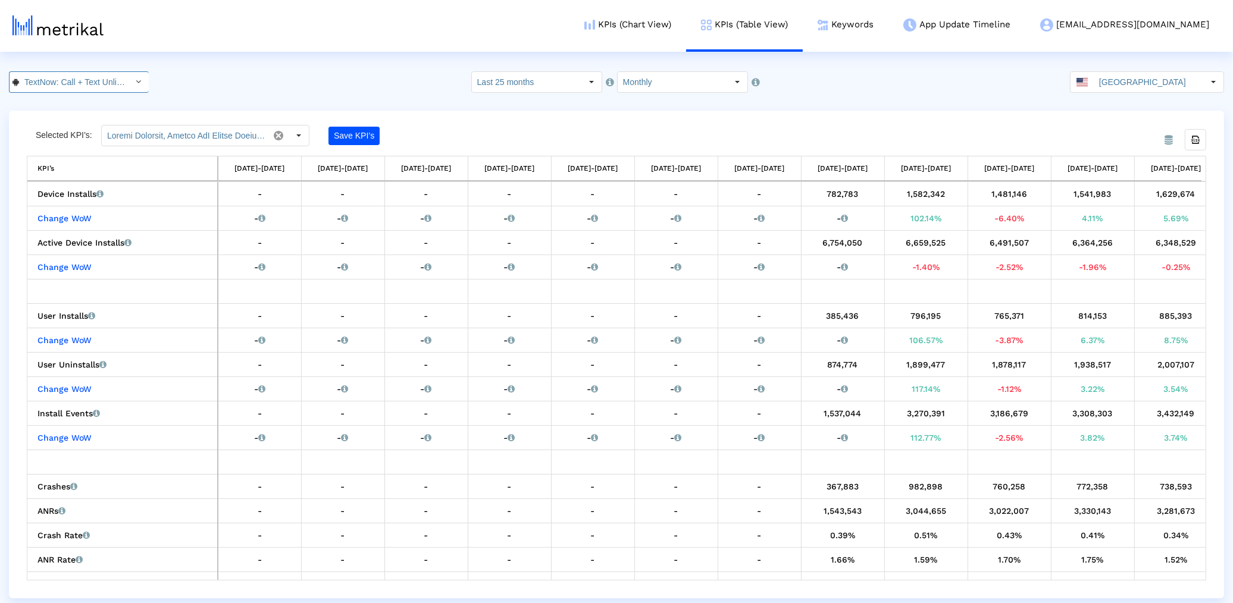
click at [114, 82] on input "TextNow: Call + Text Unlimited < com.enflick.android.TextNow >" at bounding box center [72, 82] width 107 height 20
click at [95, 106] on div "TextNow: Call + Text Unlimited <314716233>" at bounding box center [74, 103] width 118 height 11
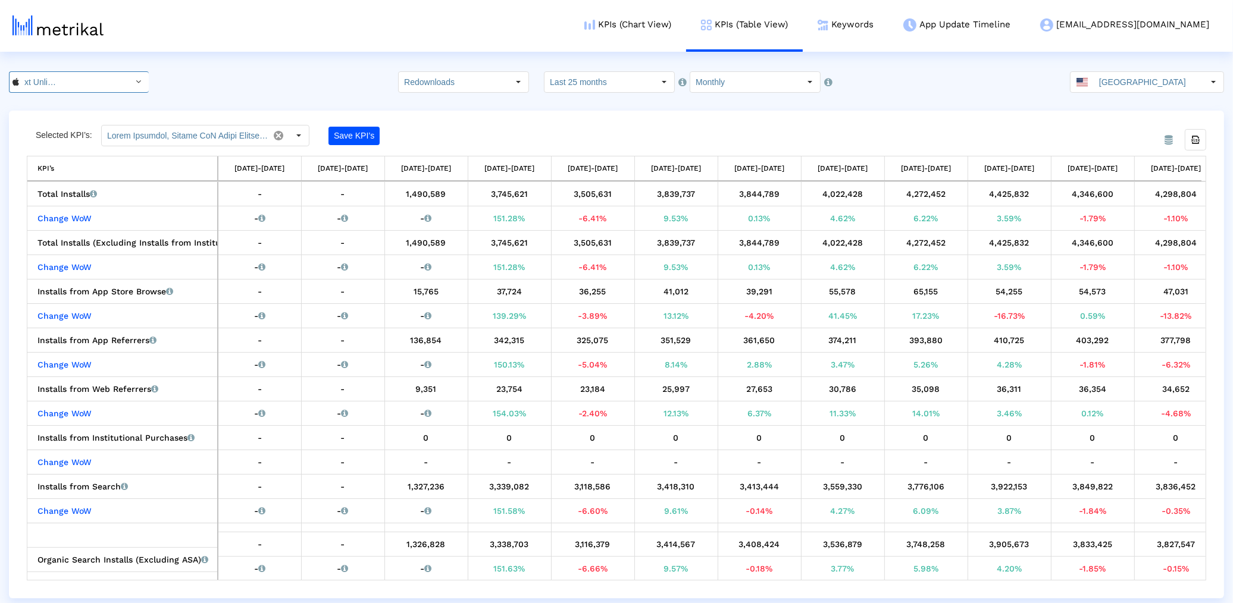
scroll to position [2, 0]
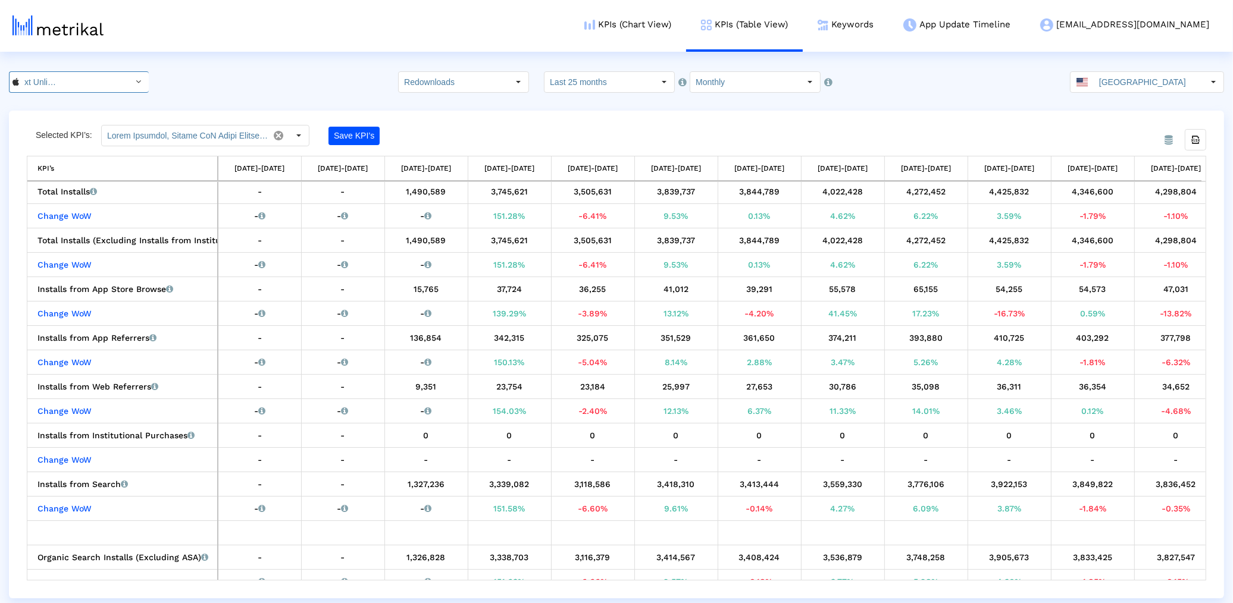
click at [99, 83] on input "TextNow: Call + Text Unlimited < 314716233 >" at bounding box center [72, 82] width 107 height 20
click at [574, 241] on div "3,505,631" at bounding box center [593, 240] width 74 height 15
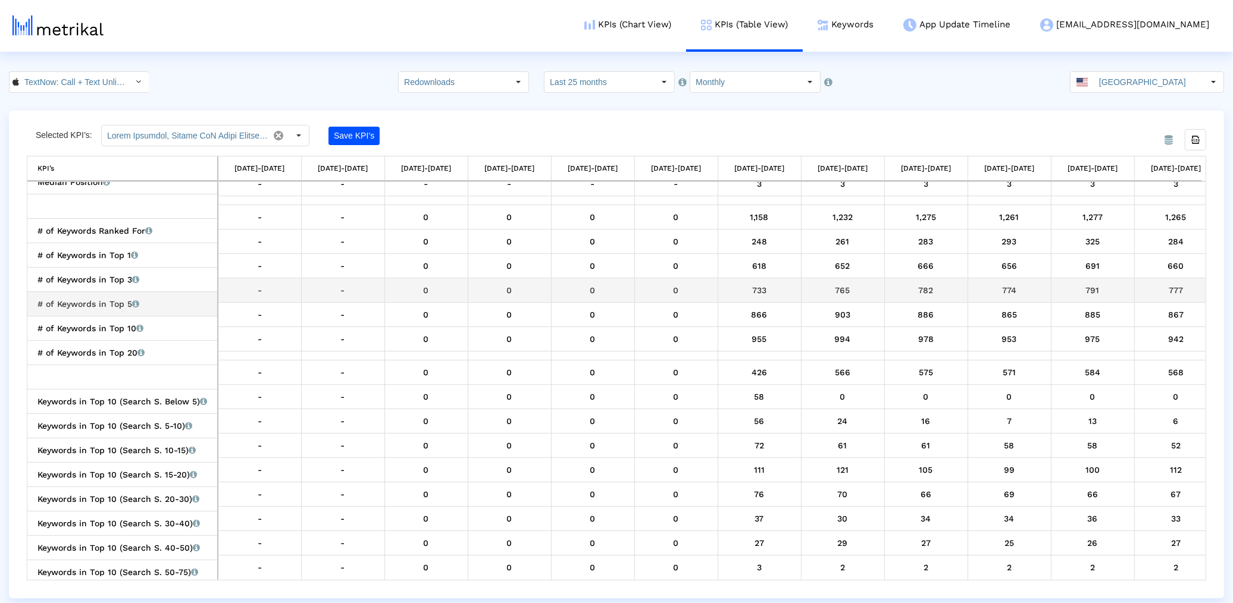
scroll to position [0, 0]
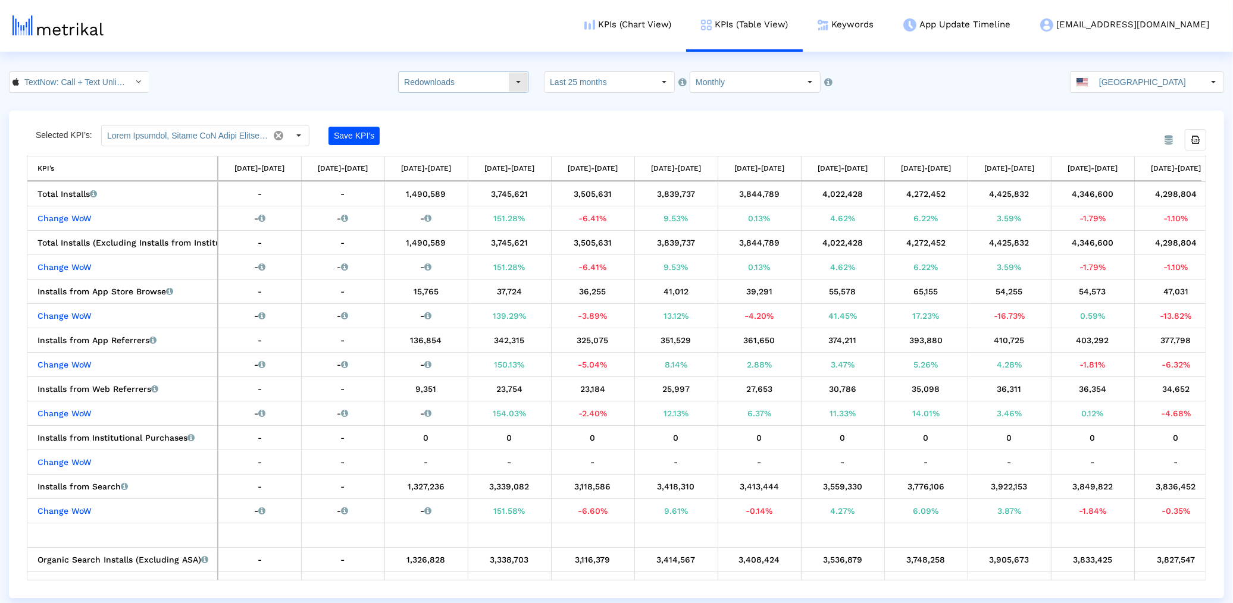
click at [454, 65] on html "KPIs (Chart View) KPIs (Table View) Keywords App Update Timeline textnow@shyftu…" at bounding box center [616, 299] width 1233 height 599
click at [444, 87] on input "Redownloads" at bounding box center [453, 82] width 109 height 20
click at [447, 133] on div "Redownloads" at bounding box center [472, 143] width 120 height 20
click at [440, 91] on dx-select-box "Redownloads Pull down to refresh... Release to refresh... Refreshing... Total I…" at bounding box center [463, 81] width 131 height 21
click at [440, 80] on input "Redownloads" at bounding box center [453, 82] width 109 height 20
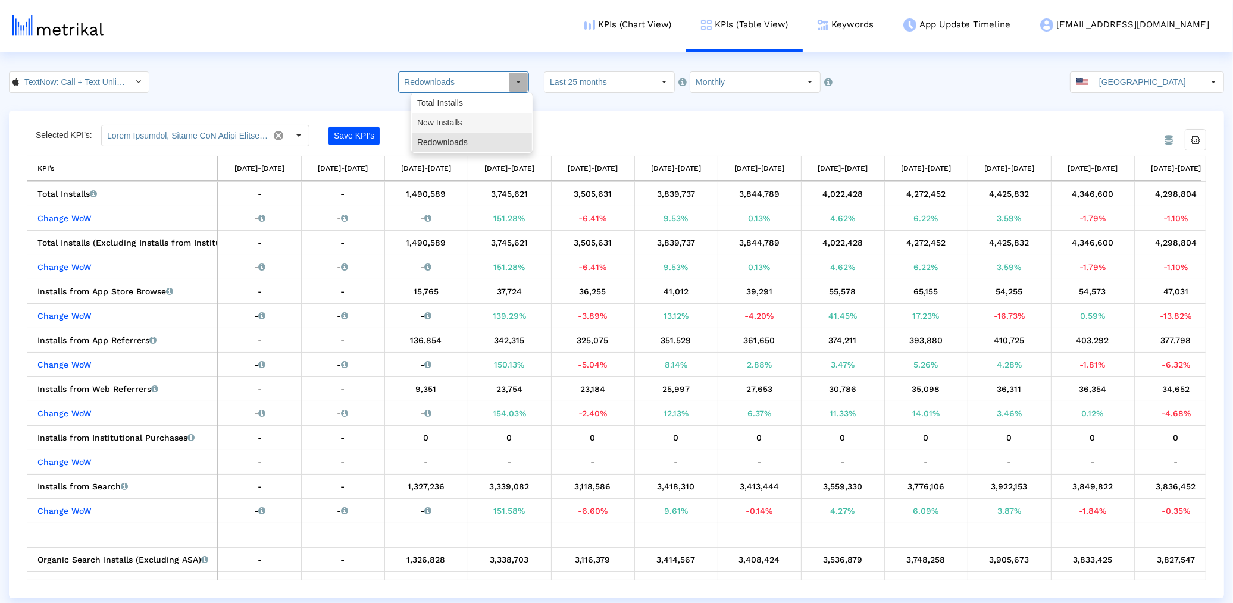
click at [440, 127] on div "New Installs" at bounding box center [472, 123] width 120 height 20
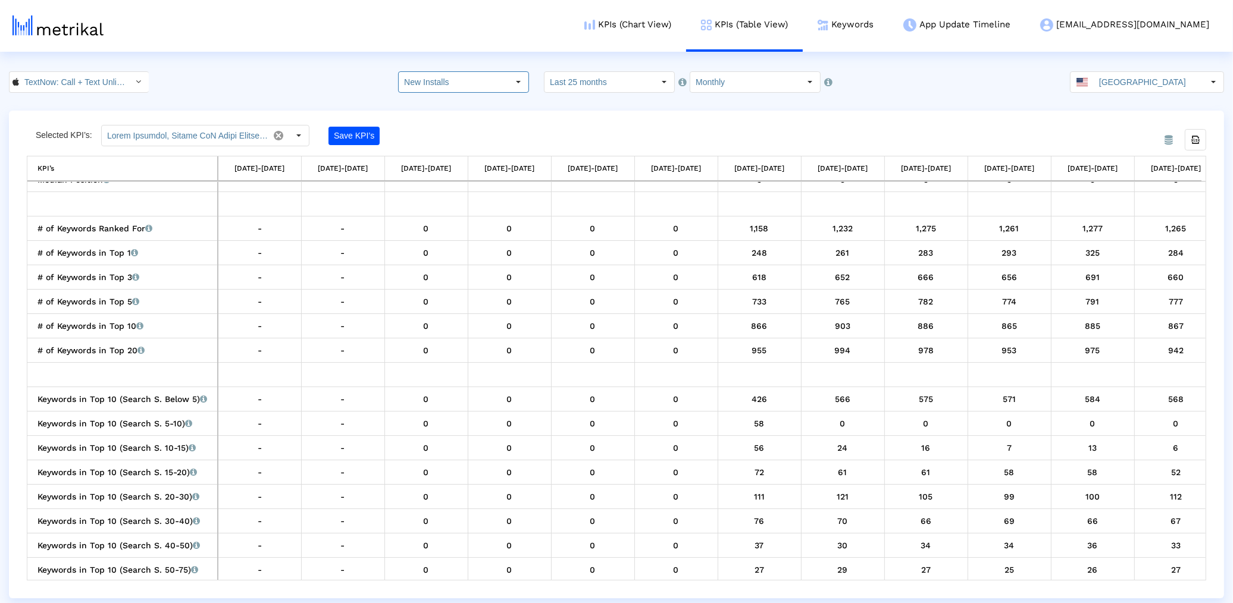
click at [499, 68] on html "KPIs (Chart View) KPIs (Table View) Keywords App Update Timeline textnow@shyftu…" at bounding box center [616, 299] width 1233 height 599
click at [496, 74] on input "New Installs" at bounding box center [453, 82] width 109 height 20
click at [459, 117] on div "New Installs" at bounding box center [472, 123] width 120 height 20
click at [458, 95] on crea-index "TextNow: Call + Text Unlimited < 314716233 > Pull down to refresh... Release to…" at bounding box center [616, 334] width 1233 height 527
click at [458, 93] on crea-index "TextNow: Call + Text Unlimited < 314716233 > Pull down to refresh... Release to…" at bounding box center [616, 334] width 1233 height 527
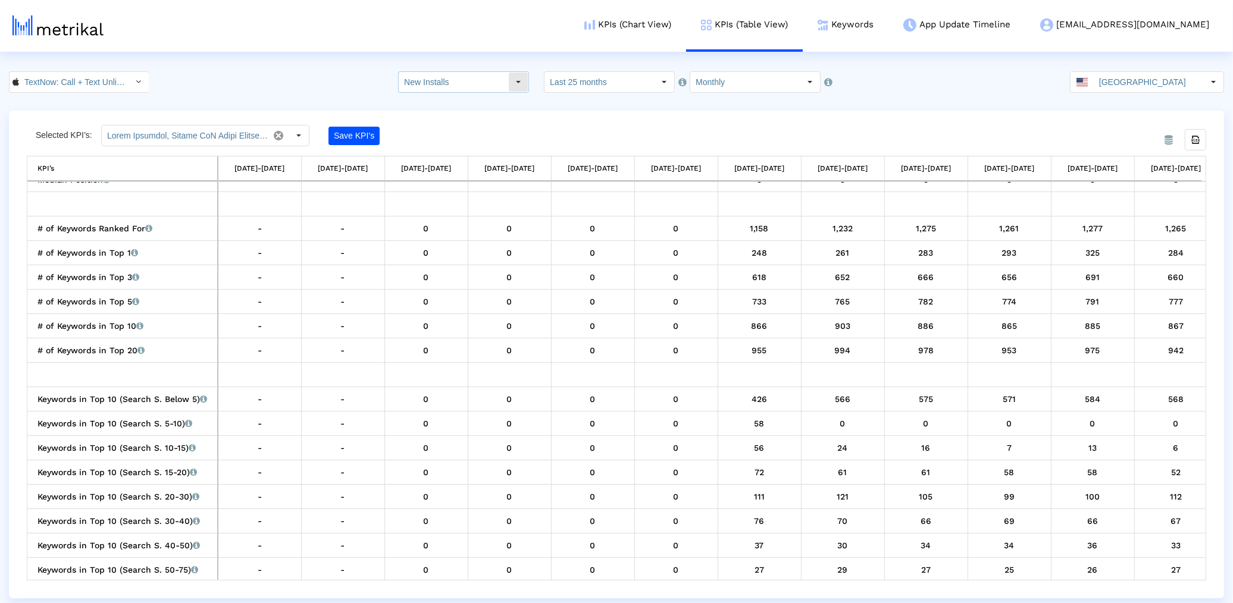
click at [452, 90] on input "New Installs" at bounding box center [453, 82] width 109 height 20
click at [446, 111] on div "Total Installs" at bounding box center [472, 103] width 120 height 20
type input "Total Installs"
click at [83, 72] on input "TextNow: Call + Text Unlimited < 314716233 >" at bounding box center [72, 82] width 107 height 20
click at [54, 118] on div "TextNow: Call + Text Unlimited <com.enflick.android.TextNow>" at bounding box center [74, 122] width 118 height 11
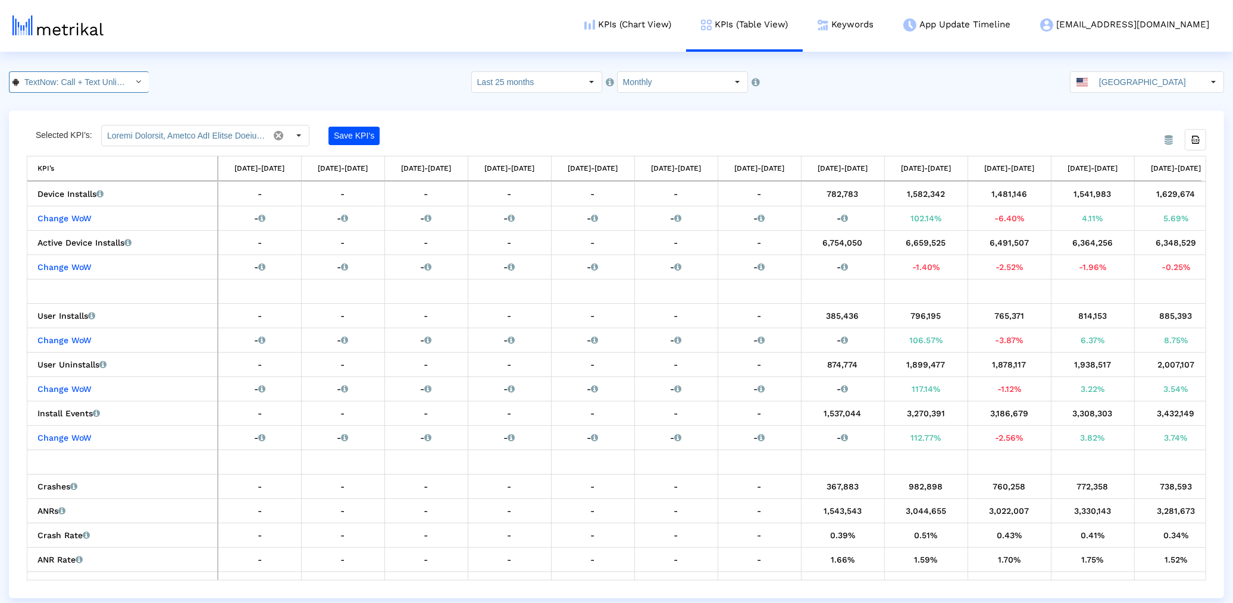
scroll to position [0, 146]
click at [46, 79] on input "TextNow: Call + Text Unlimited < com.enflick.android.TextNow >" at bounding box center [72, 82] width 107 height 20
click at [246, 52] on html "KPIs (Chart View) KPIs (Table View) Keywords App Update Timeline textnow@shyftu…" at bounding box center [616, 299] width 1233 height 599
click at [539, 89] on input "Last 25 months" at bounding box center [526, 82] width 109 height 20
click at [690, 94] on div "Select how far back from [DATE] you would like to view the data below." at bounding box center [682, 112] width 152 height 46
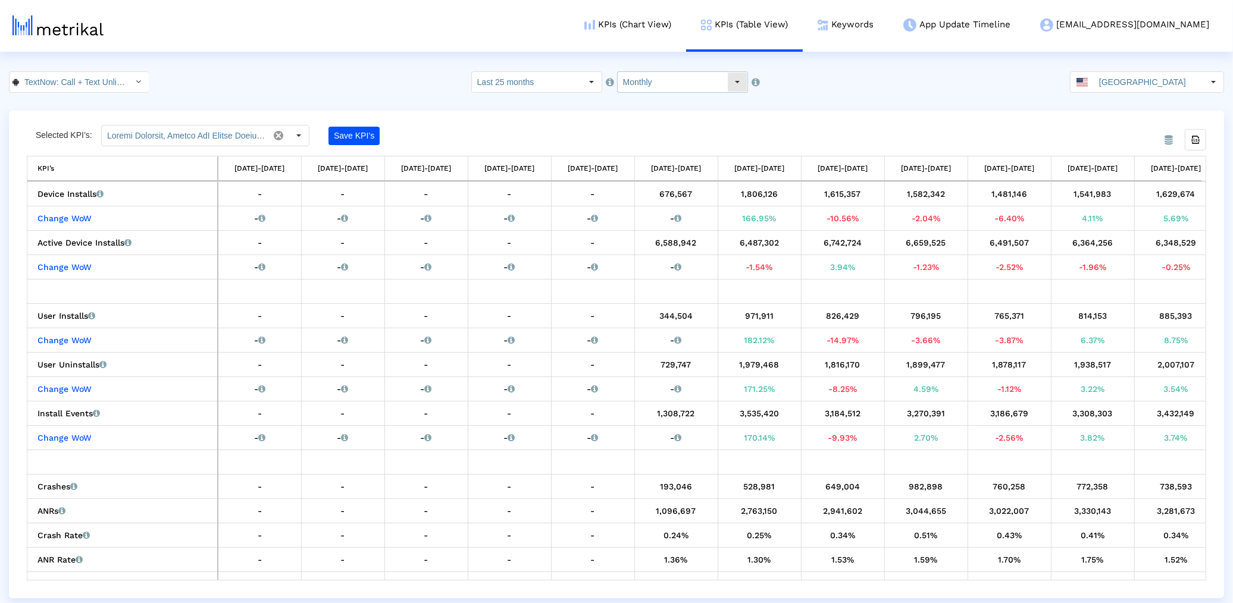
click at [650, 86] on input "Monthly" at bounding box center [672, 82] width 109 height 20
click at [651, 93] on div "Weekly" at bounding box center [678, 103] width 120 height 20
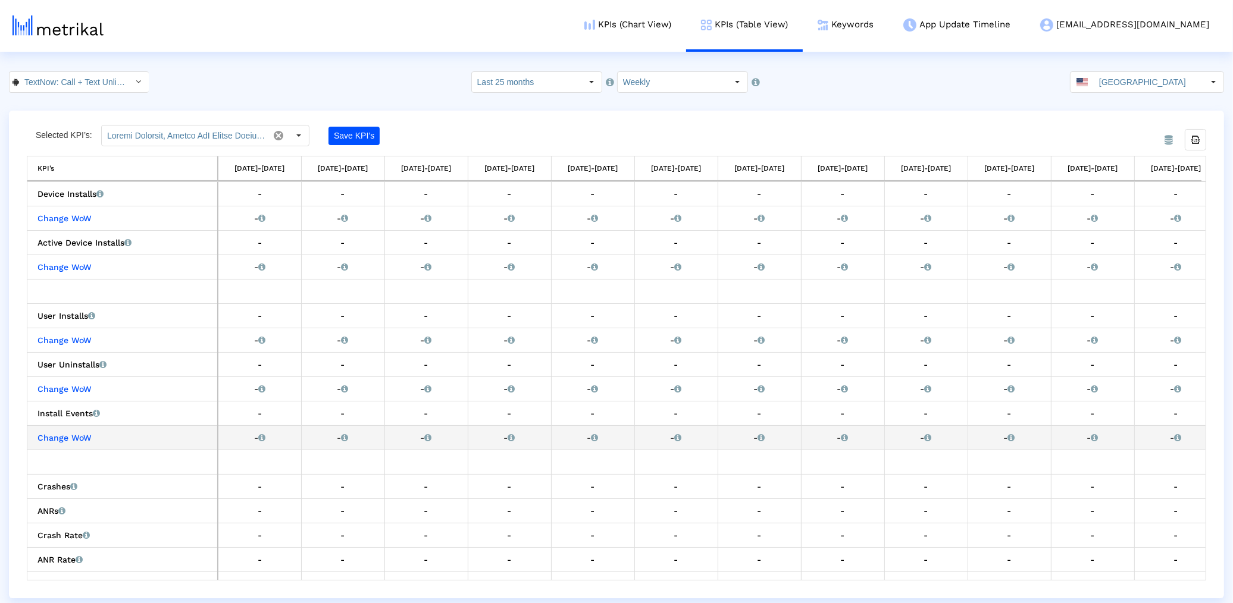
drag, startPoint x: 555, startPoint y: 423, endPoint x: 683, endPoint y: 455, distance: 132.5
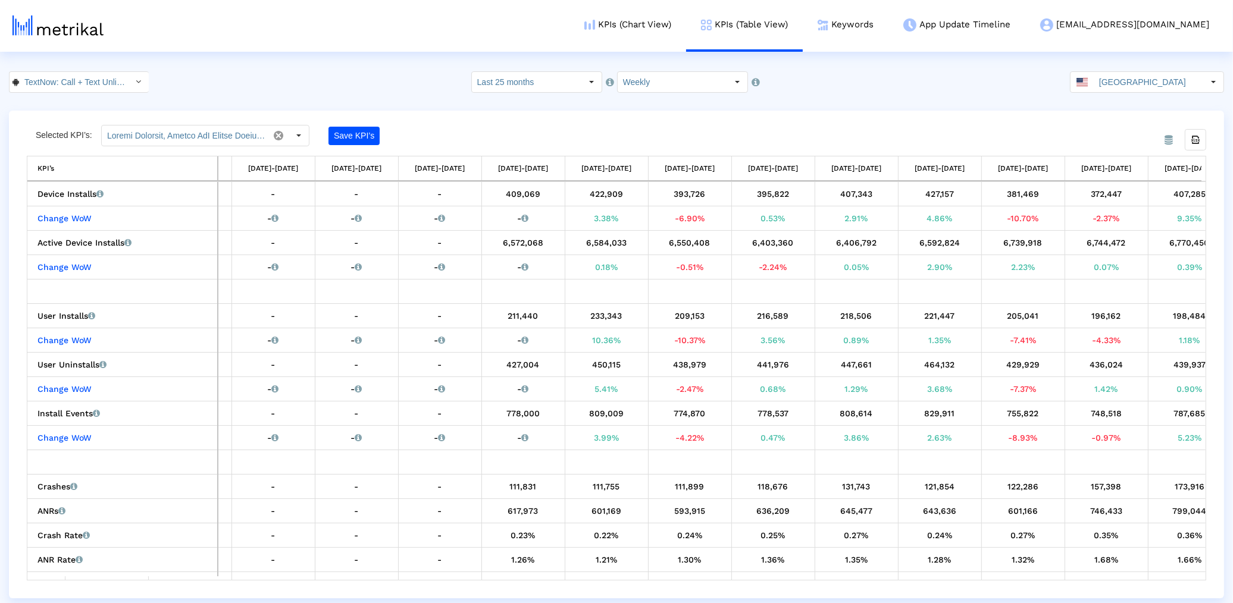
click at [676, 98] on crea-index "TextNow: Call + Text Unlimited < com.enflick.android.TextNow > Select how far b…" at bounding box center [616, 334] width 1233 height 527
click at [668, 87] on input "Weekly" at bounding box center [672, 82] width 109 height 20
click at [656, 116] on div "Monthly" at bounding box center [678, 123] width 120 height 20
type input "Monthly"
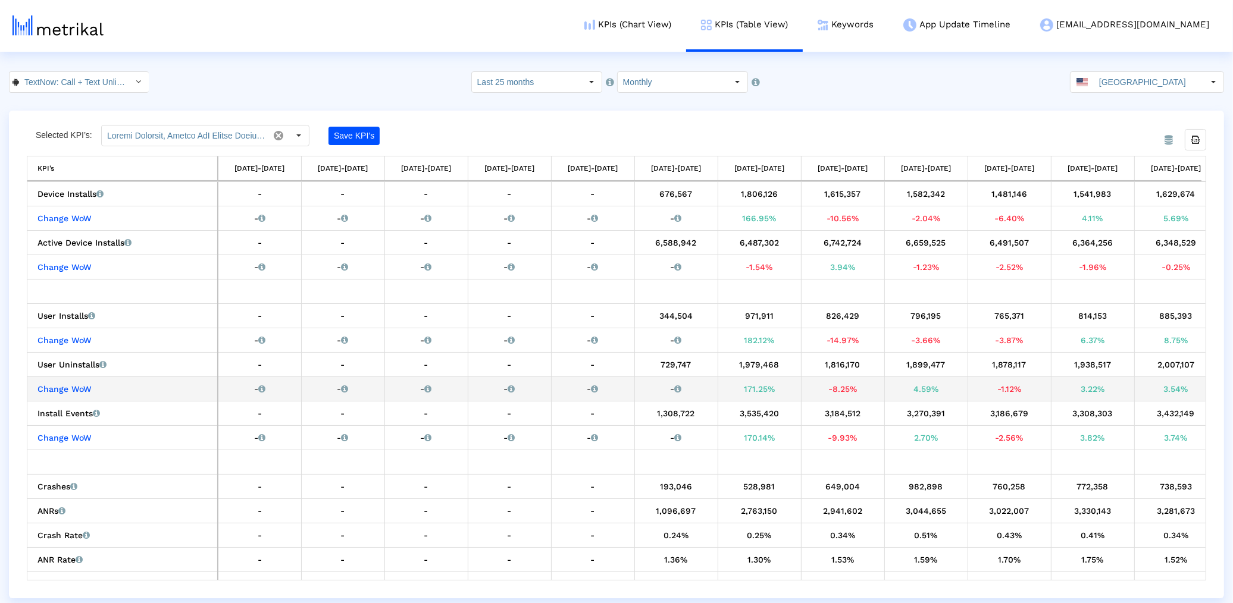
drag, startPoint x: 766, startPoint y: 399, endPoint x: 785, endPoint y: 400, distance: 19.0
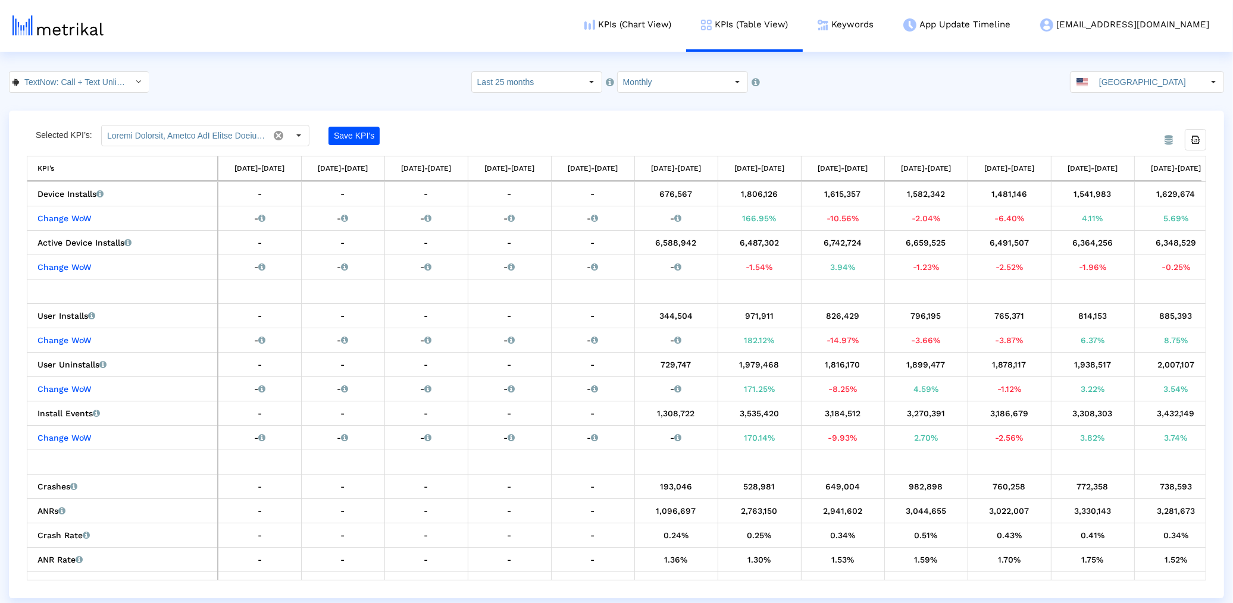
drag, startPoint x: 725, startPoint y: 171, endPoint x: 764, endPoint y: 170, distance: 38.7
click at [760, 169] on td "[DATE]-[DATE]" at bounding box center [759, 168] width 83 height 24
drag, startPoint x: 778, startPoint y: 161, endPoint x: 677, endPoint y: 233, distance: 123.7
click at [726, 180] on div "Export all data KPI’s KPI’s [DATE]-[DATE] [DATE]-[DATE] [DATE]-[DATE] [DATE]-[D…" at bounding box center [616, 368] width 1179 height 425
drag, startPoint x: 503, startPoint y: 343, endPoint x: 895, endPoint y: 361, distance: 392.5
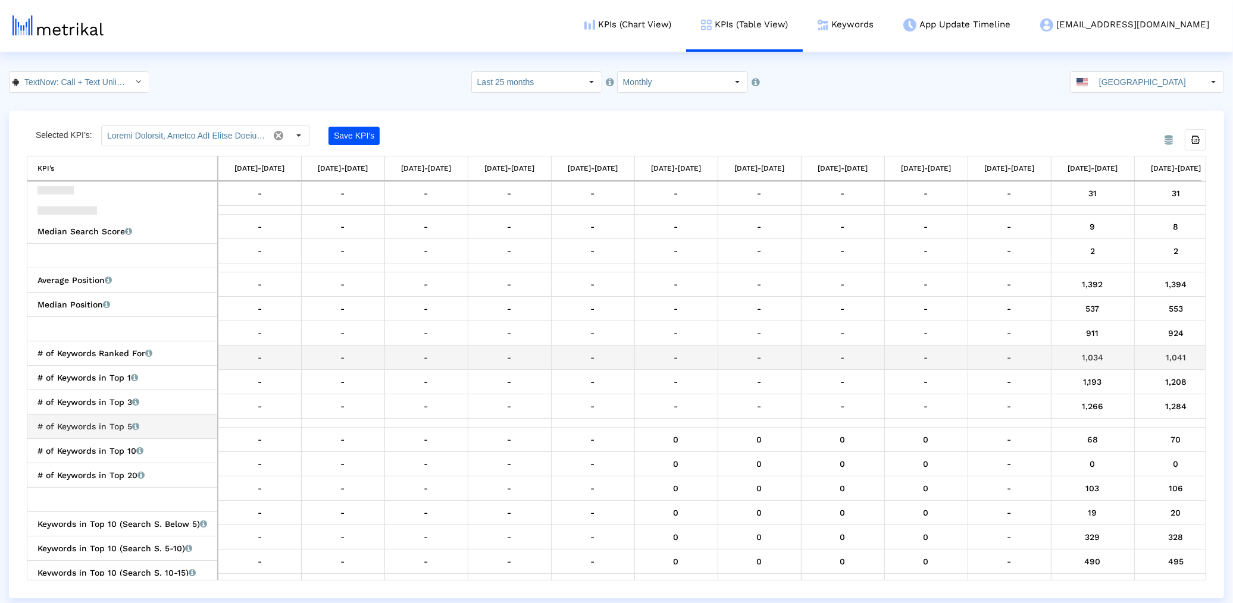
scroll to position [788, 0]
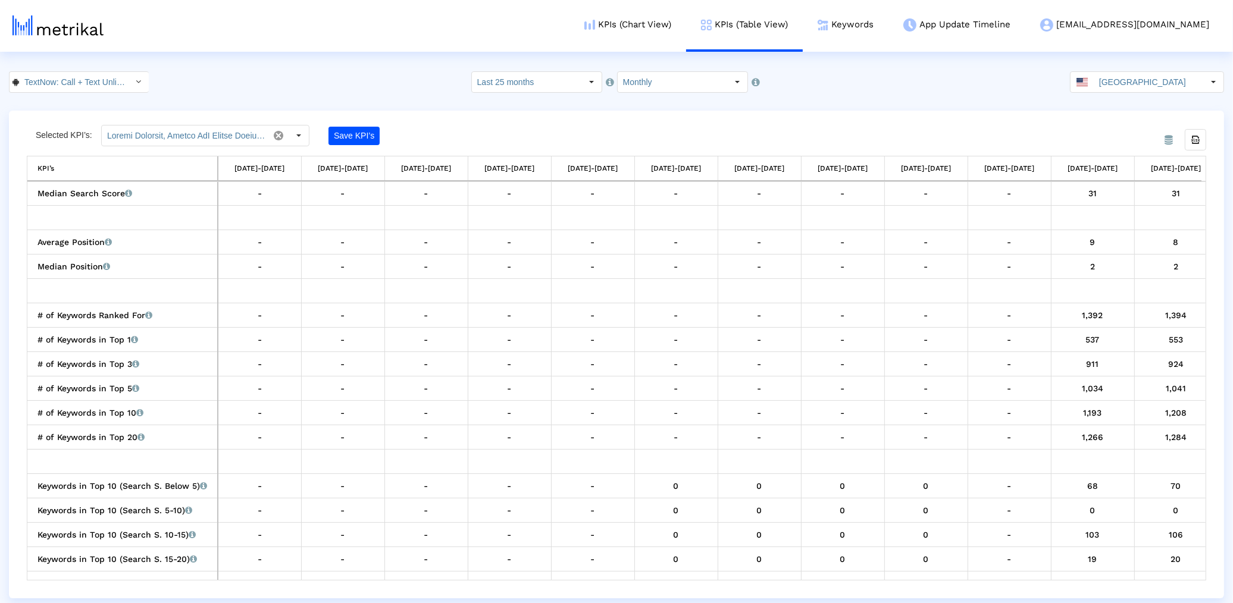
click at [94, 75] on input "TextNow: Call + Text Unlimited < com.enflick.android.TextNow >" at bounding box center [72, 82] width 107 height 20
click at [79, 104] on div "TextNow: Call + Text Unlimited <314716233>" at bounding box center [74, 103] width 118 height 11
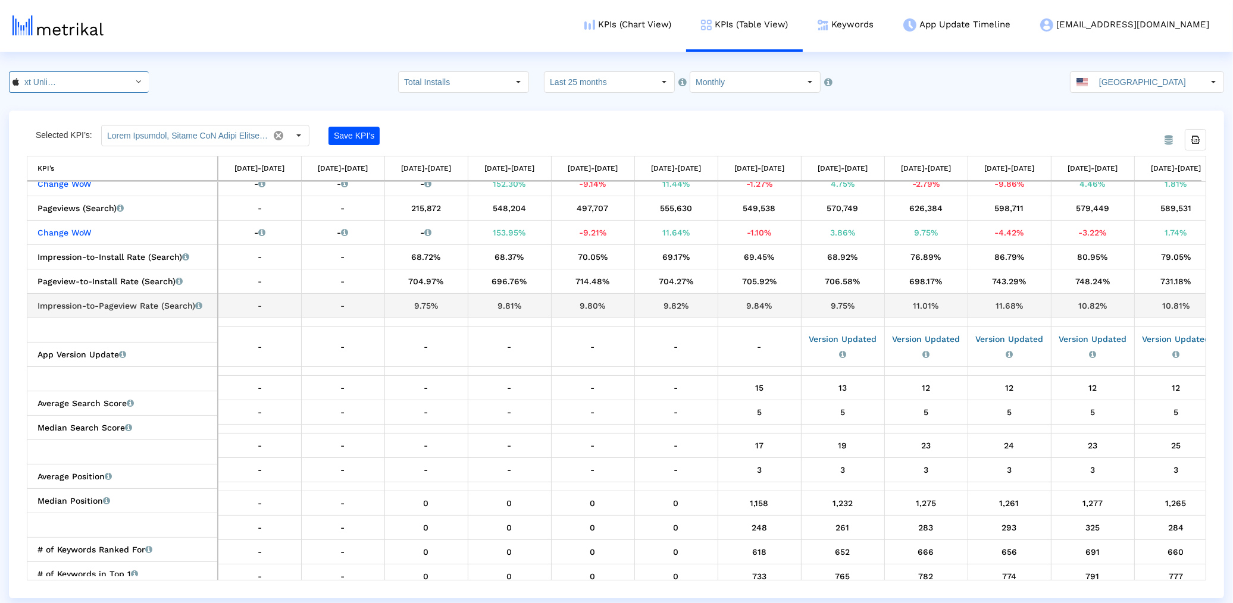
scroll to position [0, 0]
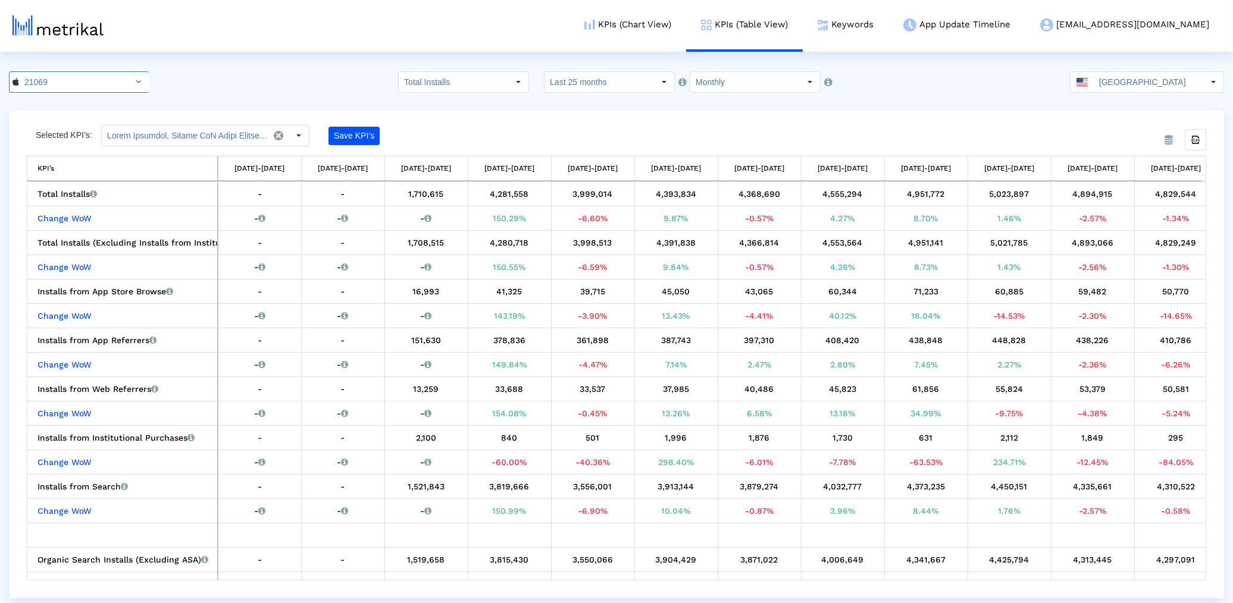
click at [425, 82] on input "Total Installs" at bounding box center [453, 82] width 109 height 20
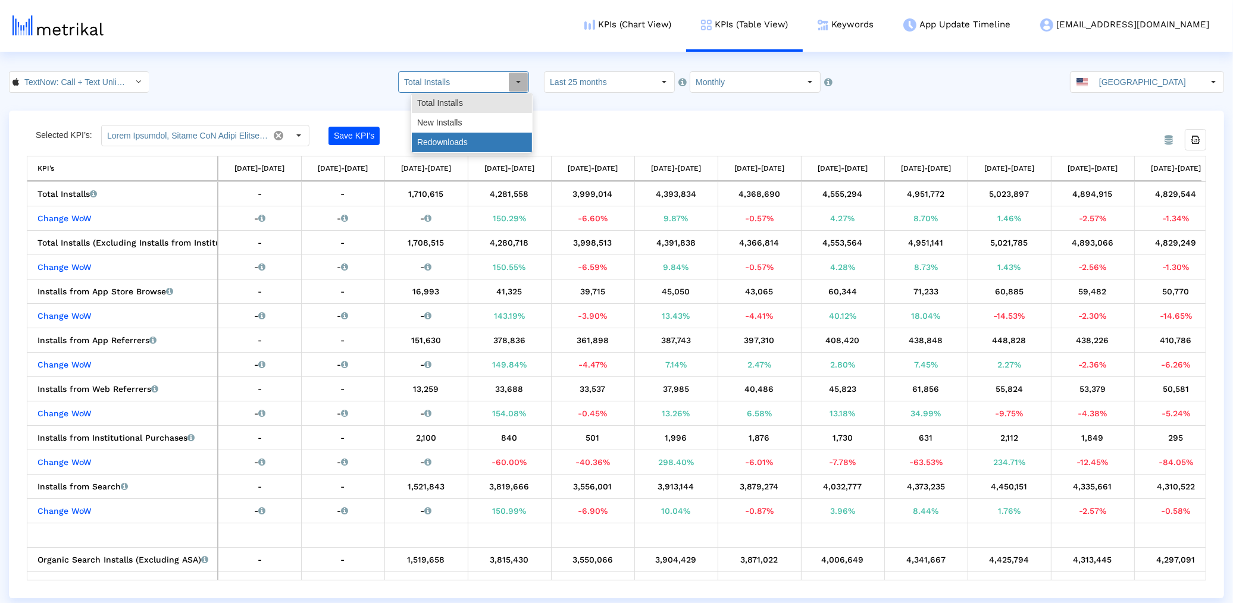
click at [453, 133] on div "Redownloads" at bounding box center [472, 143] width 120 height 20
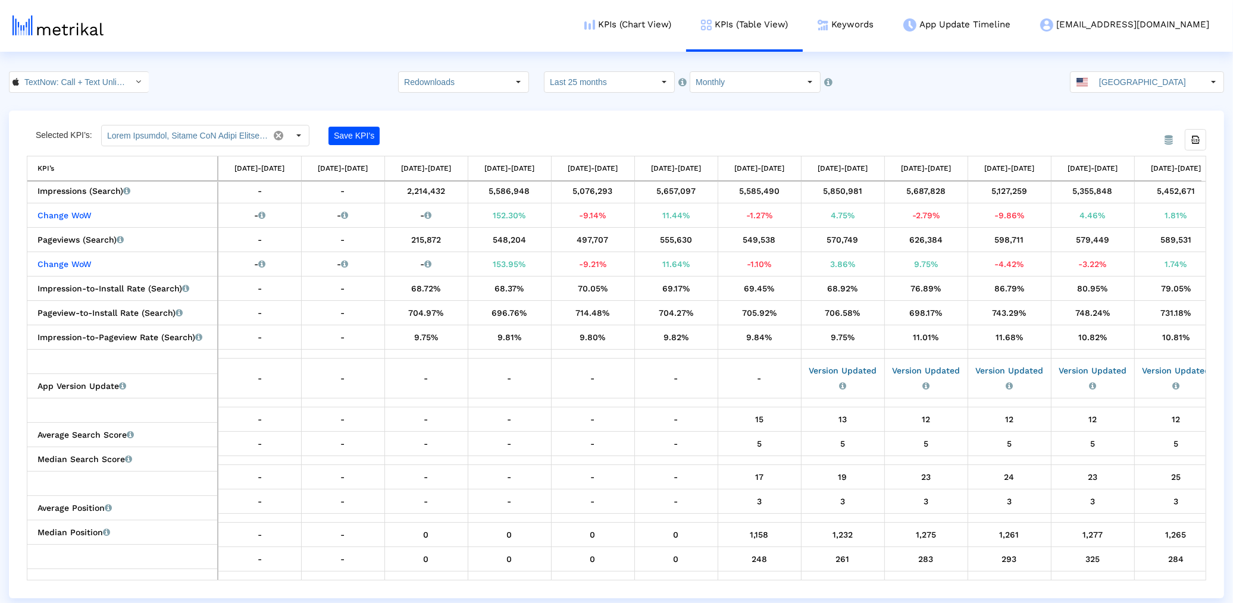
click at [466, 68] on html "KPIs (Chart View) KPIs (Table View) Keywords App Update Timeline [EMAIL_ADDRESS…" at bounding box center [616, 299] width 1233 height 599
click at [466, 84] on input "Redownloads" at bounding box center [453, 82] width 109 height 20
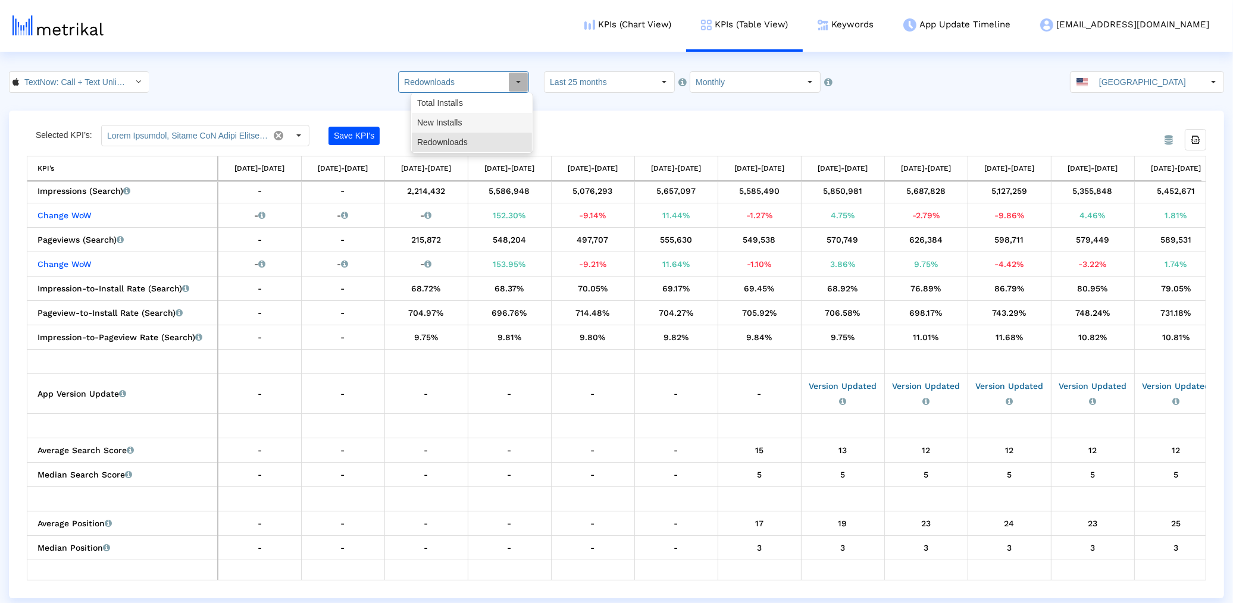
click at [460, 129] on div "New Installs" at bounding box center [472, 123] width 120 height 20
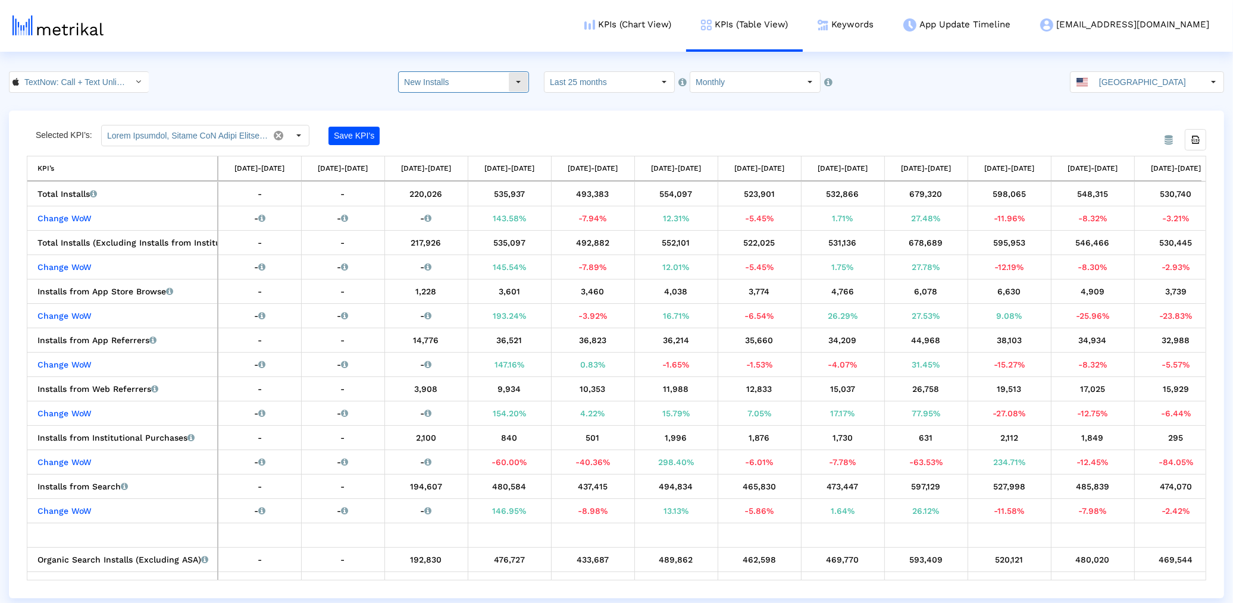
click at [442, 86] on input "New Installs" at bounding box center [453, 82] width 109 height 20
click at [449, 146] on div "Redownloads" at bounding box center [472, 143] width 120 height 20
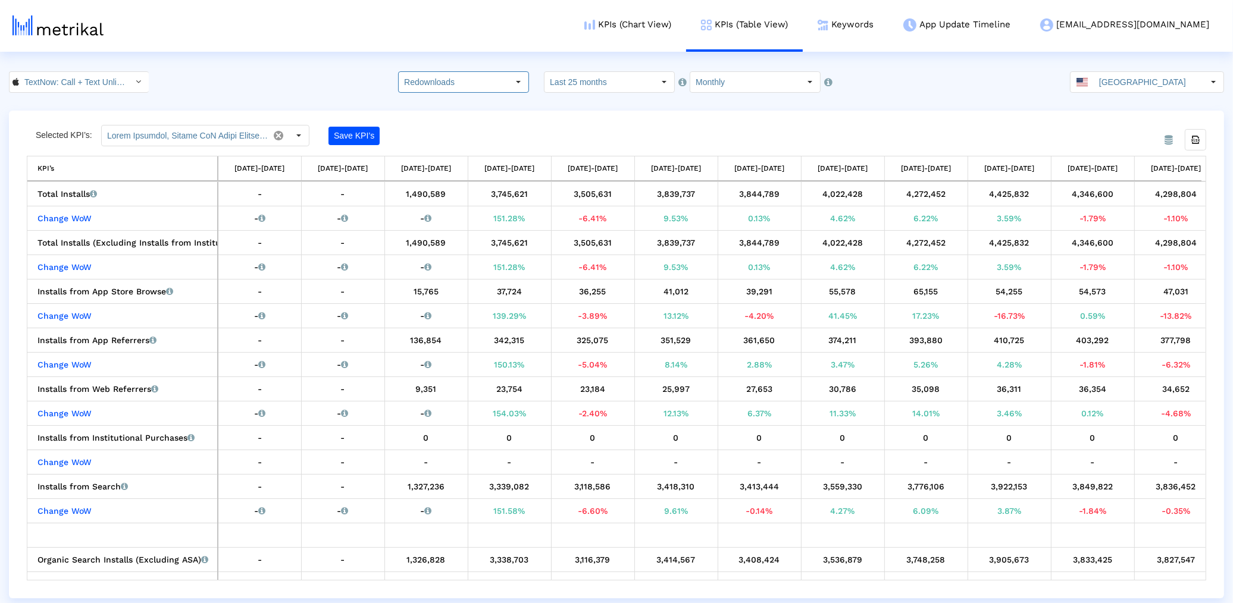
click at [462, 63] on html "KPIs (Chart View) KPIs (Table View) Keywords App Update Timeline [EMAIL_ADDRESS…" at bounding box center [616, 299] width 1233 height 599
click at [464, 71] on dx-select-box "Redownloads Pull down to refresh... Release to refresh... Refreshing... Total I…" at bounding box center [463, 81] width 131 height 21
click at [458, 92] on input "Redownloads" at bounding box center [453, 82] width 109 height 20
click at [452, 104] on div "Total Installs" at bounding box center [472, 103] width 120 height 20
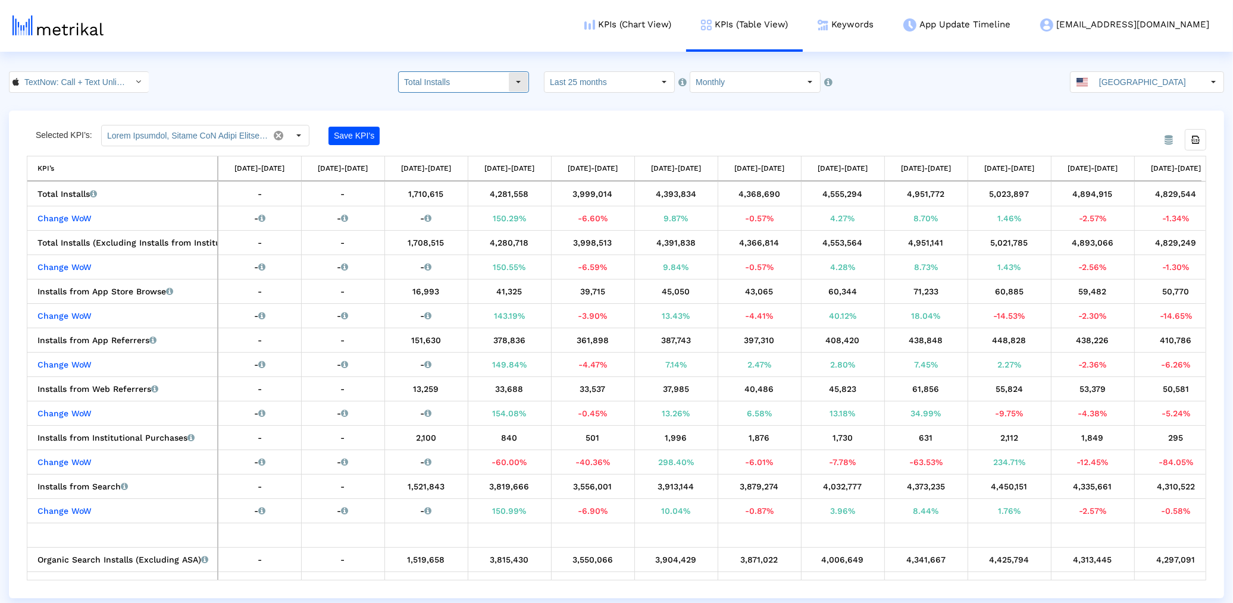
click at [502, 80] on input "Total Installs" at bounding box center [453, 82] width 109 height 20
click at [483, 145] on div "Redownloads" at bounding box center [472, 143] width 120 height 20
type input "Redownloads"
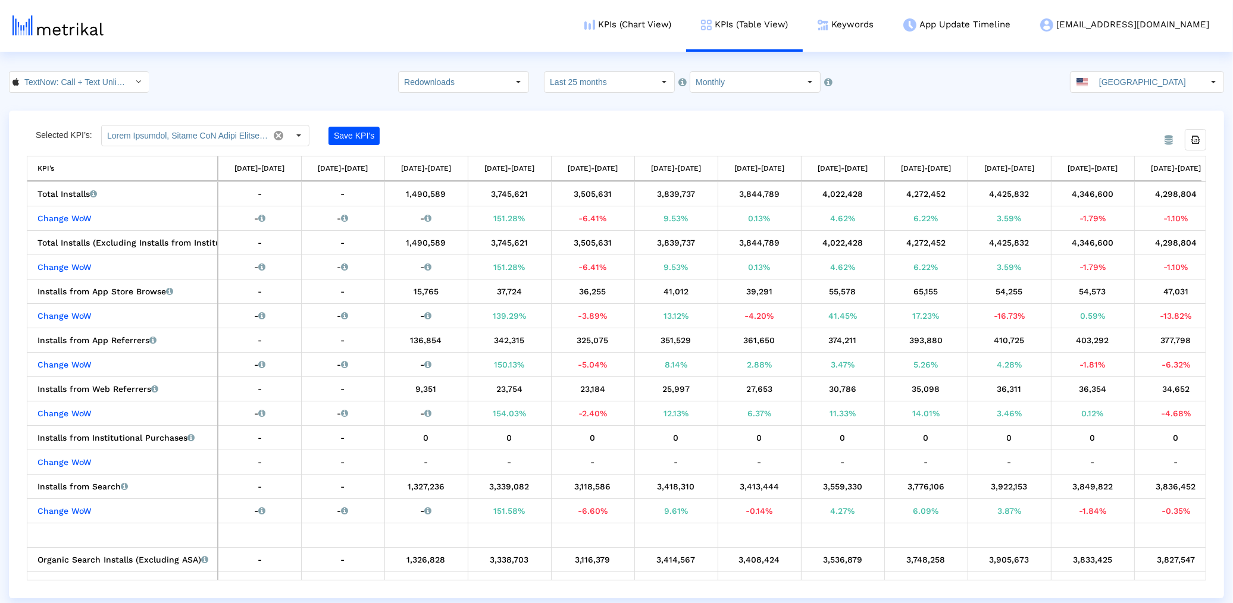
drag, startPoint x: 522, startPoint y: 168, endPoint x: 544, endPoint y: 168, distance: 22.0
click at [544, 168] on td "[DATE]-[DATE]" at bounding box center [509, 168] width 83 height 24
drag, startPoint x: 547, startPoint y: 163, endPoint x: 497, endPoint y: 174, distance: 50.7
click at [497, 174] on div "KPI’s KPI’s [DATE]-[DATE] [DATE]-[DATE] [DATE]-[DATE] [DATE]-[DATE] [DATE]-[DAT…" at bounding box center [616, 169] width 1179 height 26
